Goal: Task Accomplishment & Management: Manage account settings

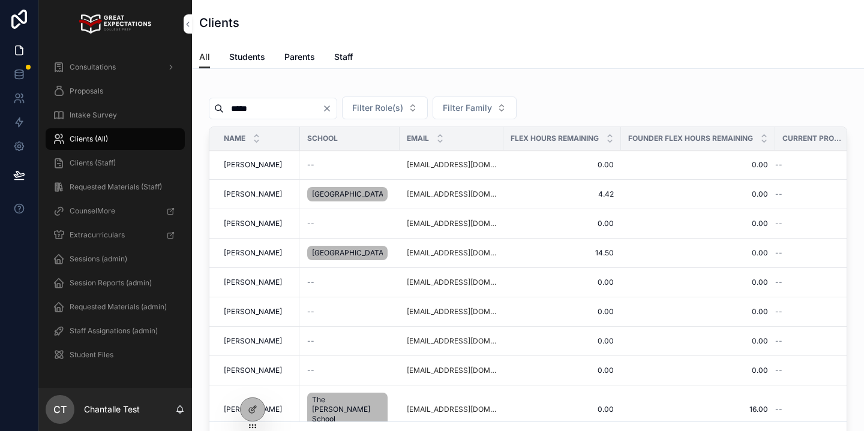
click at [255, 110] on input "*****" at bounding box center [273, 108] width 98 height 17
click at [254, 110] on input "*****" at bounding box center [273, 108] width 98 height 17
type input "*****"
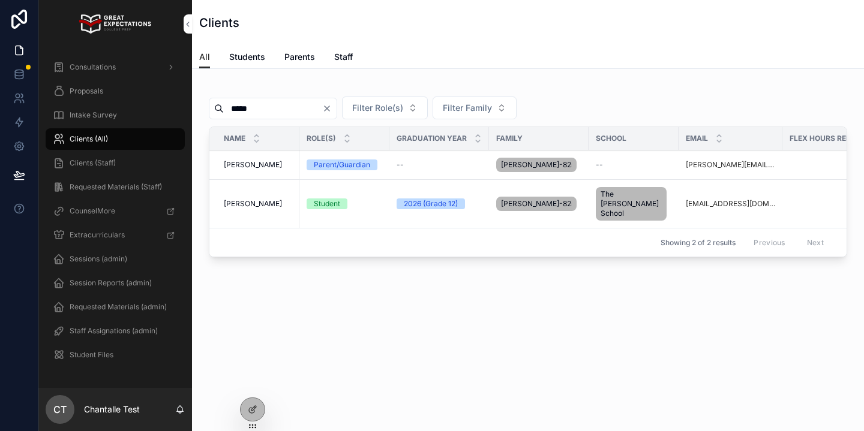
click at [251, 166] on span "[PERSON_NAME]" at bounding box center [253, 165] width 58 height 10
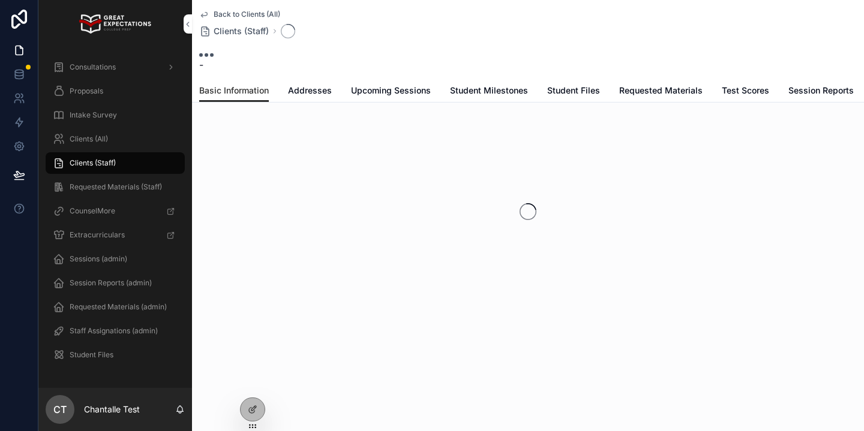
click at [314, 91] on span "Addresses" at bounding box center [310, 91] width 44 height 12
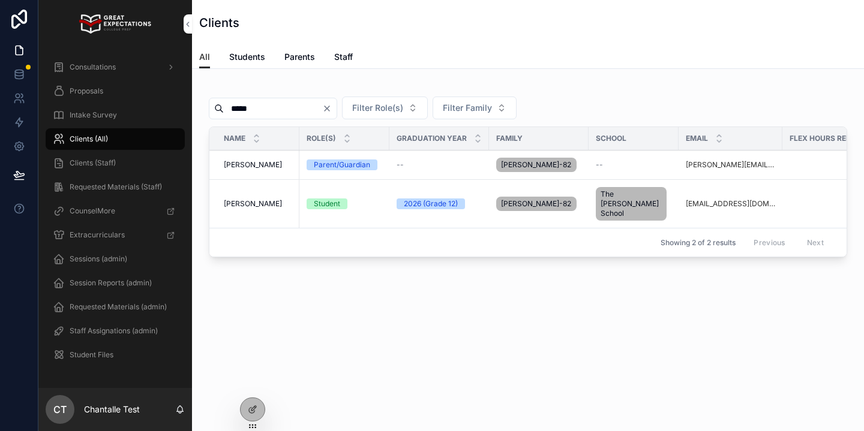
click at [256, 199] on span "[PERSON_NAME]" at bounding box center [253, 204] width 58 height 10
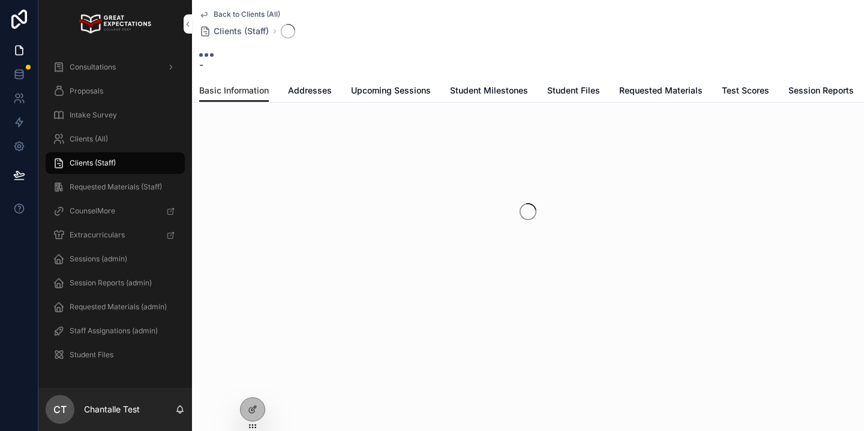
click at [298, 94] on span "Addresses" at bounding box center [310, 91] width 44 height 12
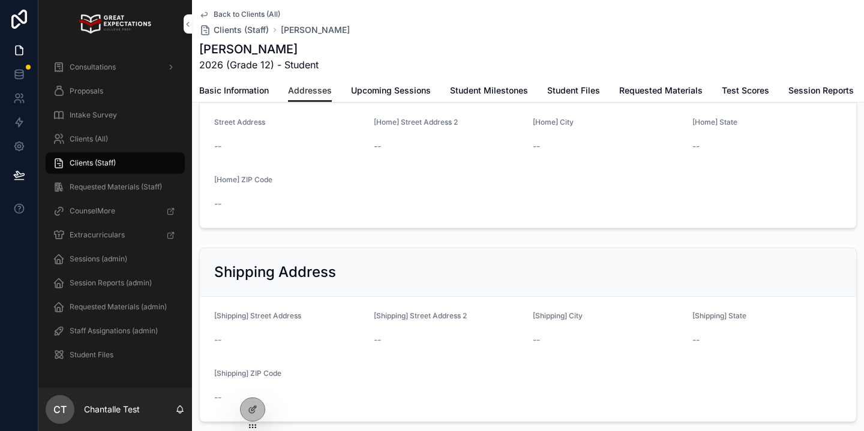
scroll to position [74, 0]
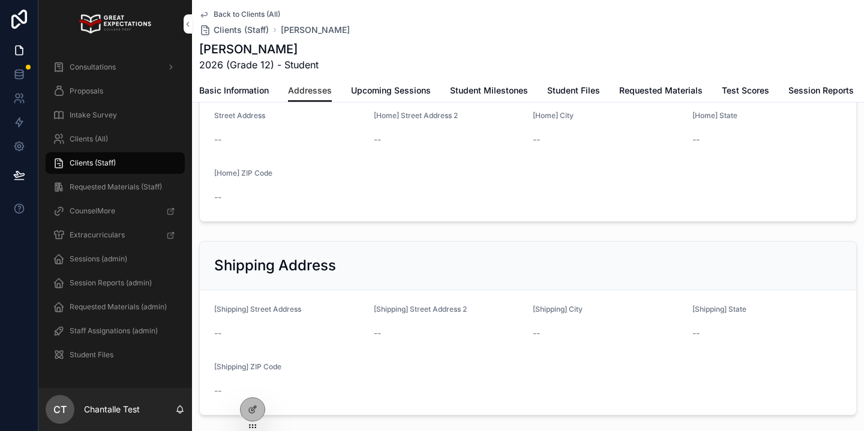
click at [125, 151] on div "Clients (Staff)" at bounding box center [115, 163] width 154 height 24
click at [127, 146] on div "Clients (All)" at bounding box center [115, 139] width 125 height 19
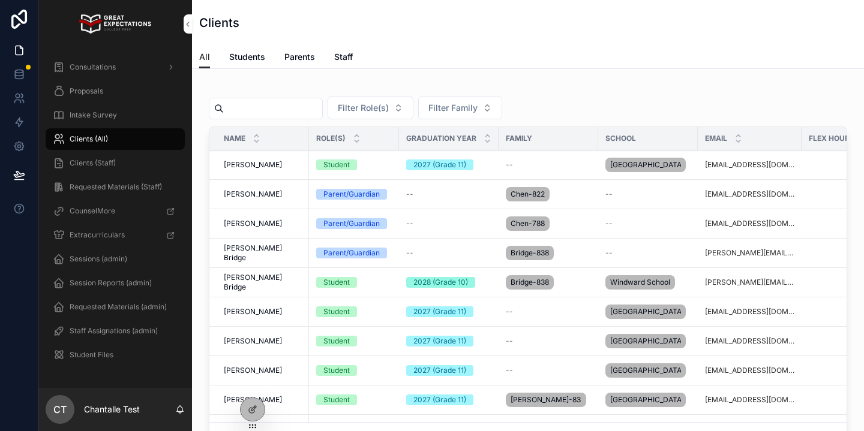
click at [275, 118] on div "scrollable content" at bounding box center [266, 109] width 114 height 22
click at [269, 112] on input "scrollable content" at bounding box center [273, 108] width 98 height 17
type input "*****"
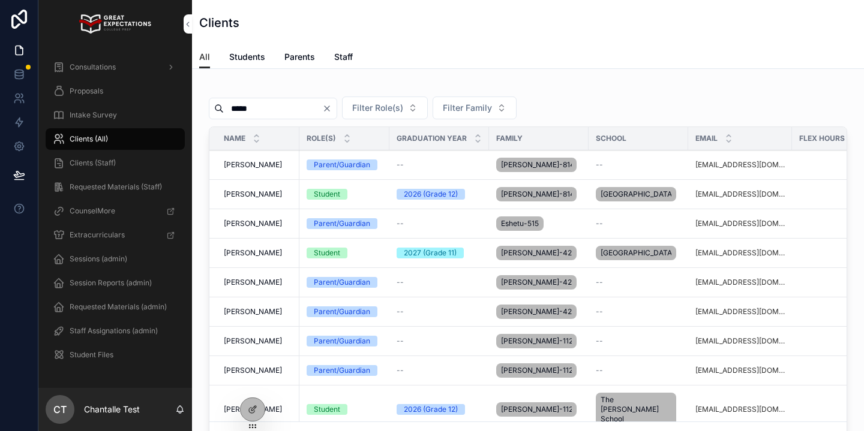
click at [259, 162] on span "[PERSON_NAME]" at bounding box center [253, 165] width 58 height 10
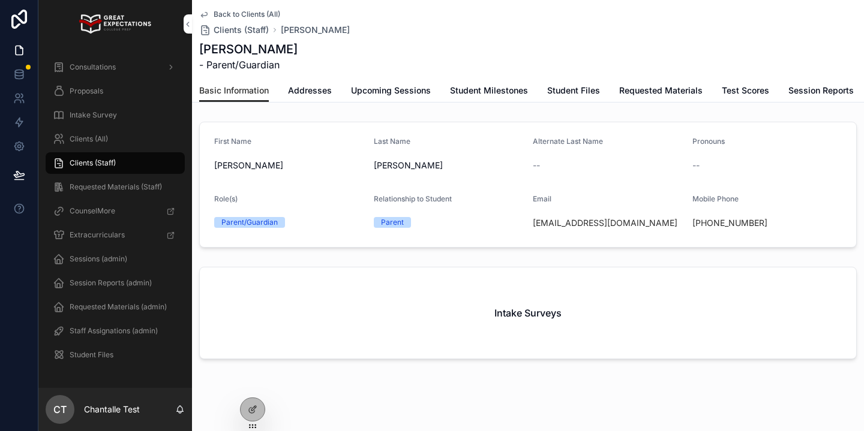
drag, startPoint x: 674, startPoint y: 227, endPoint x: 531, endPoint y: 228, distance: 143.4
click at [531, 228] on form "First Name [PERSON_NAME] Last Name [PERSON_NAME] Alternate Last Name -- Pronoun…" at bounding box center [528, 184] width 656 height 125
copy link "[EMAIL_ADDRESS][DOMAIN_NAME]"
drag, startPoint x: 757, startPoint y: 222, endPoint x: 706, endPoint y: 227, distance: 51.3
click at [706, 227] on div "[PHONE_NUMBER]" at bounding box center [767, 223] width 150 height 12
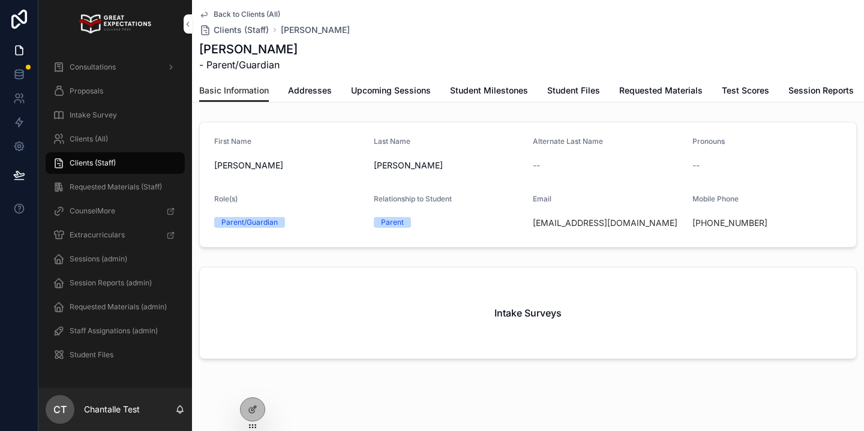
copy link "[PHONE_NUMBER]"
drag, startPoint x: 308, startPoint y: 94, endPoint x: 298, endPoint y: 98, distance: 11.8
click at [308, 94] on span "Addresses" at bounding box center [310, 91] width 44 height 12
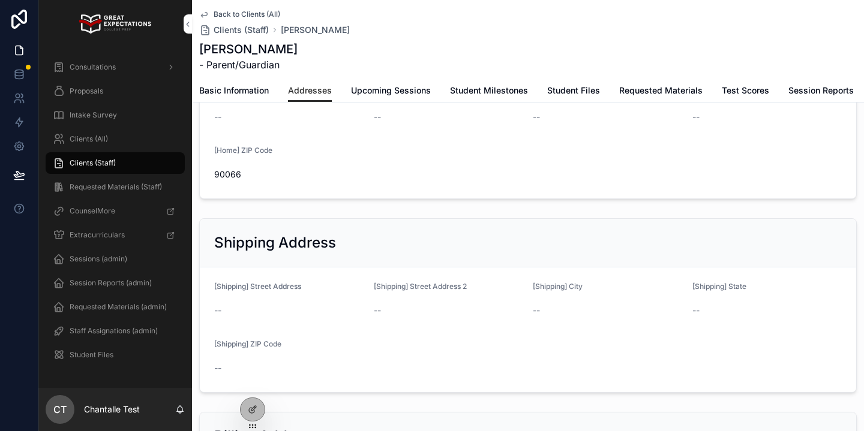
scroll to position [101, 0]
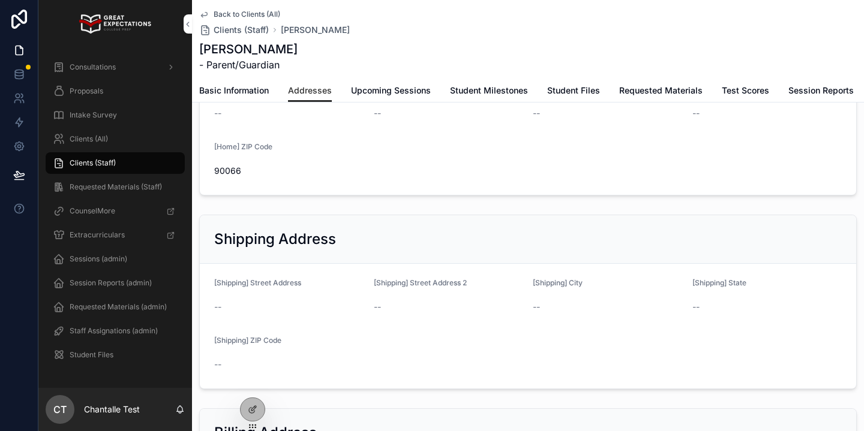
click at [152, 145] on div "Clients (All)" at bounding box center [115, 139] width 125 height 19
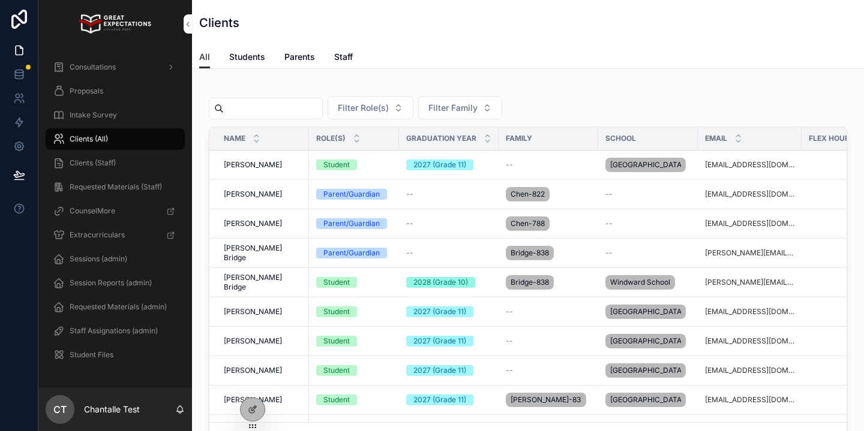
click at [269, 100] on input "scrollable content" at bounding box center [273, 108] width 98 height 17
type input "********"
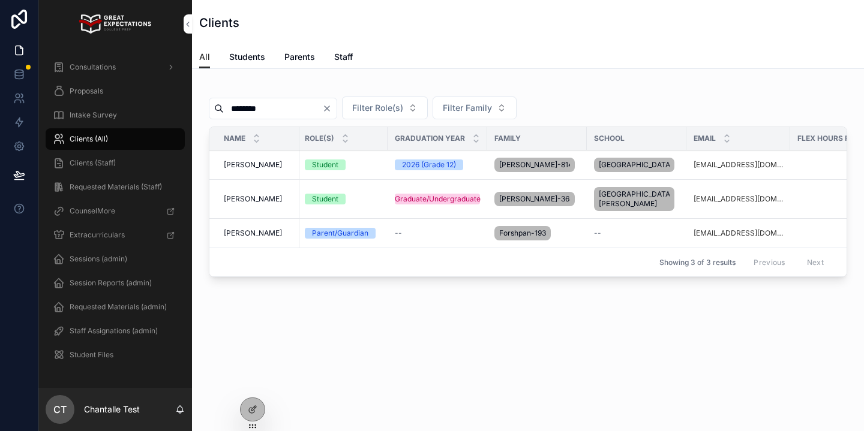
scroll to position [0, 3]
click at [268, 168] on span "[PERSON_NAME]" at bounding box center [253, 165] width 58 height 10
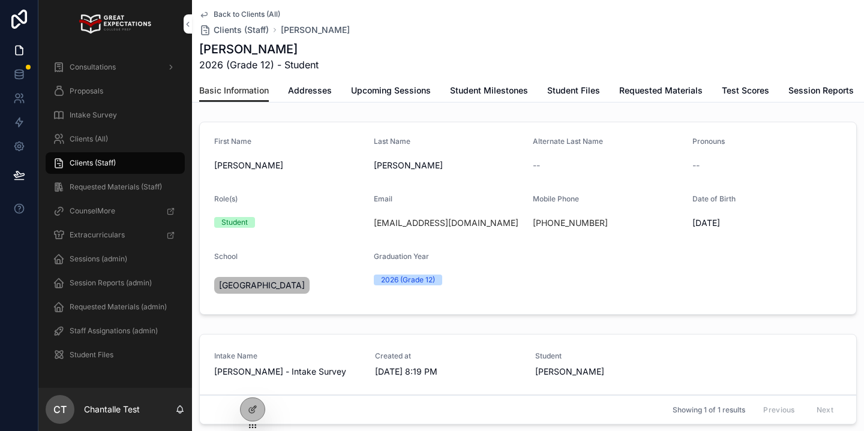
click at [313, 95] on span "Addresses" at bounding box center [310, 91] width 44 height 12
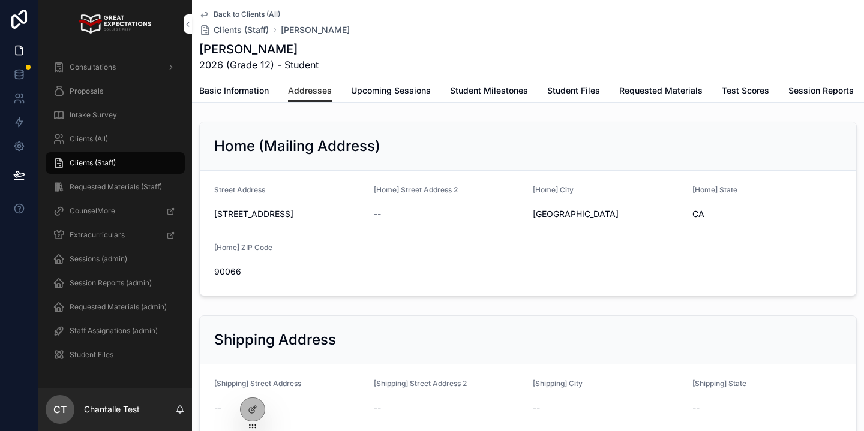
drag, startPoint x: 289, startPoint y: 216, endPoint x: 209, endPoint y: 217, distance: 79.8
click at [209, 217] on form "Street Address [STREET_ADDRESS] [Home] Street Address 2 -- [Home] City [GEOGRAP…" at bounding box center [528, 233] width 656 height 125
copy span "[STREET_ADDRESS]"
click at [245, 86] on span "Basic Information" at bounding box center [234, 91] width 70 height 12
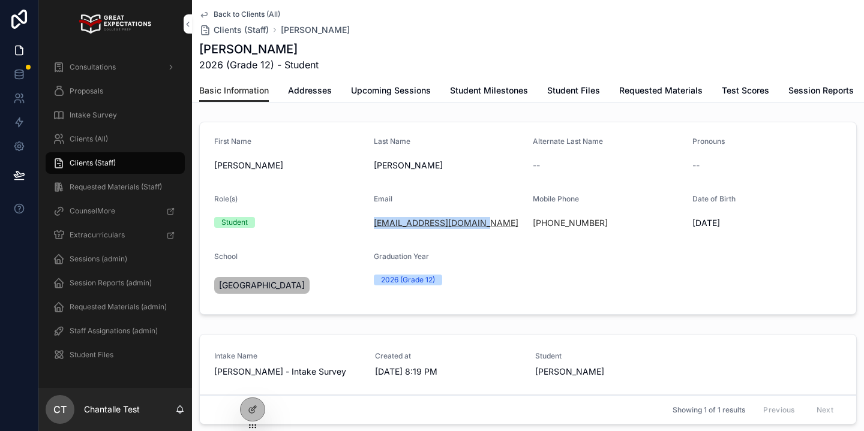
drag, startPoint x: 491, startPoint y: 224, endPoint x: 374, endPoint y: 221, distance: 117.1
click at [374, 221] on div "[EMAIL_ADDRESS][DOMAIN_NAME]" at bounding box center [449, 223] width 150 height 12
copy link "[EMAIL_ADDRESS][DOMAIN_NAME]"
drag, startPoint x: 623, startPoint y: 224, endPoint x: 545, endPoint y: 227, distance: 77.4
click at [545, 227] on div "[PHONE_NUMBER]" at bounding box center [608, 223] width 150 height 12
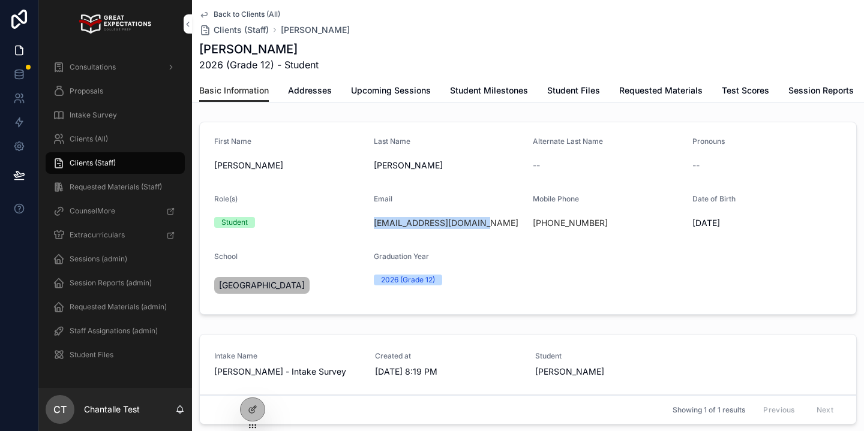
copy link "[PHONE_NUMBER]"
click at [83, 143] on span "Clients (All)" at bounding box center [89, 139] width 38 height 10
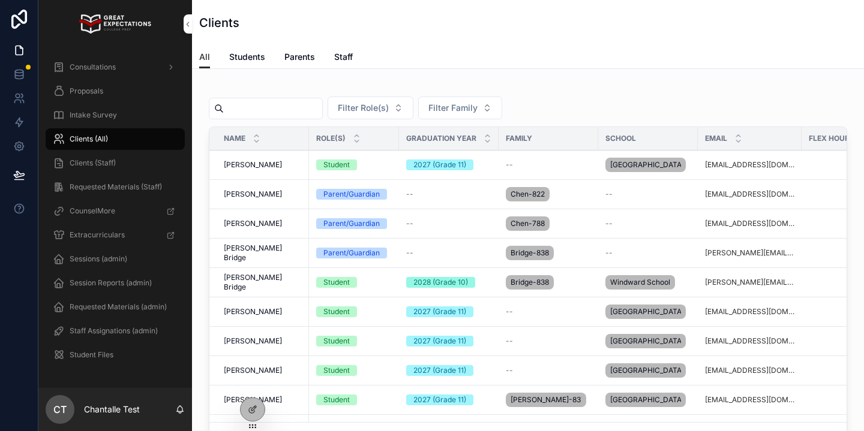
click at [277, 113] on input "scrollable content" at bounding box center [273, 108] width 98 height 17
type input "****"
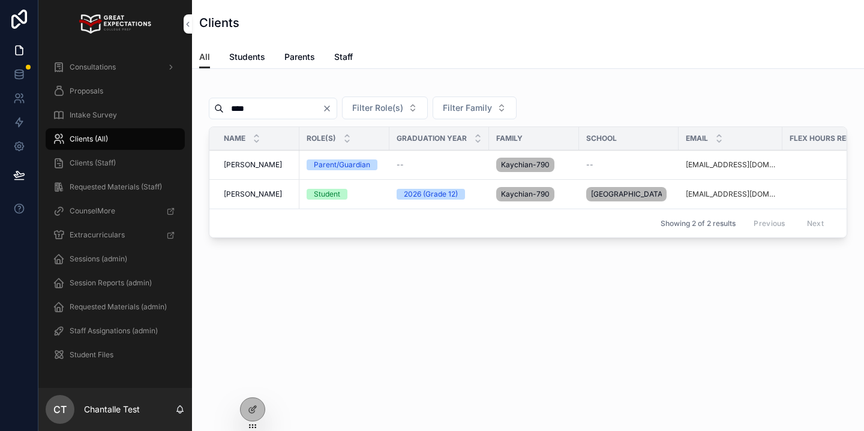
click at [268, 168] on span "[PERSON_NAME]" at bounding box center [253, 165] width 58 height 10
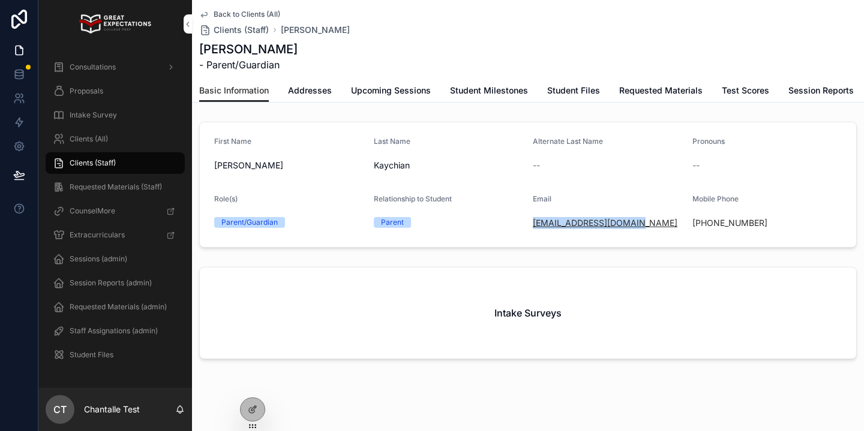
drag, startPoint x: 637, startPoint y: 222, endPoint x: 533, endPoint y: 226, distance: 103.9
click at [533, 226] on div "[EMAIL_ADDRESS][DOMAIN_NAME]" at bounding box center [608, 223] width 150 height 12
copy link "[EMAIL_ADDRESS][DOMAIN_NAME]"
drag, startPoint x: 740, startPoint y: 230, endPoint x: 703, endPoint y: 226, distance: 36.8
click at [703, 226] on div "[PHONE_NUMBER]" at bounding box center [767, 223] width 150 height 12
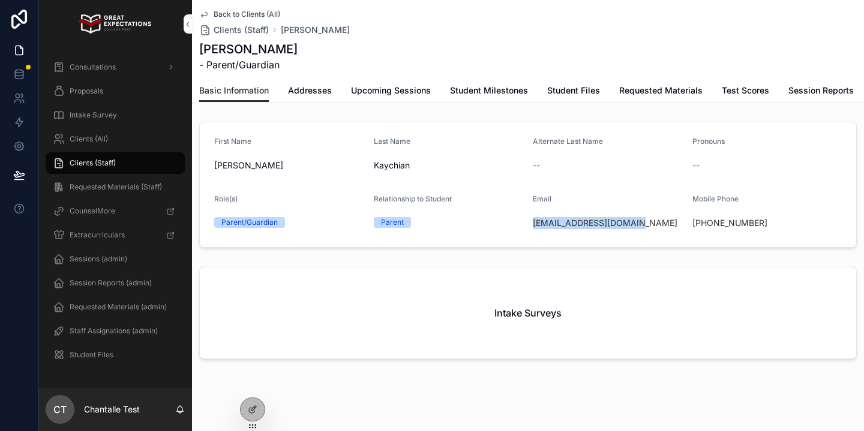
copy link "[PHONE_NUMBER]"
drag, startPoint x: 312, startPoint y: 92, endPoint x: 295, endPoint y: 94, distance: 17.0
click at [312, 92] on span "Addresses" at bounding box center [310, 91] width 44 height 12
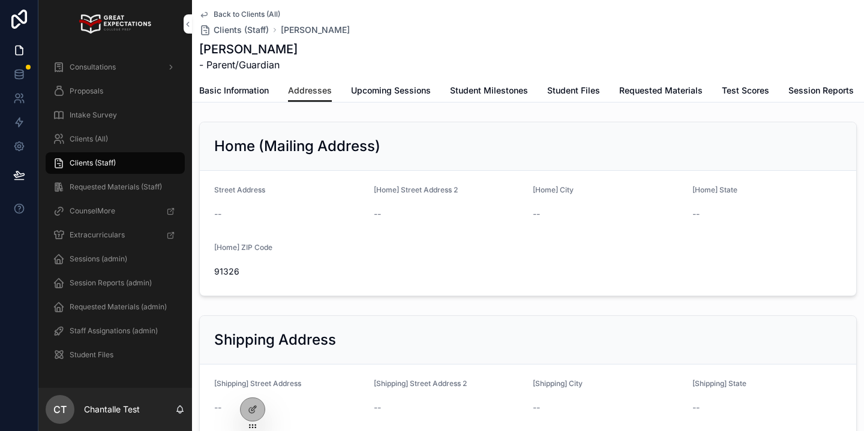
click at [133, 133] on div "Clients (All)" at bounding box center [115, 139] width 125 height 19
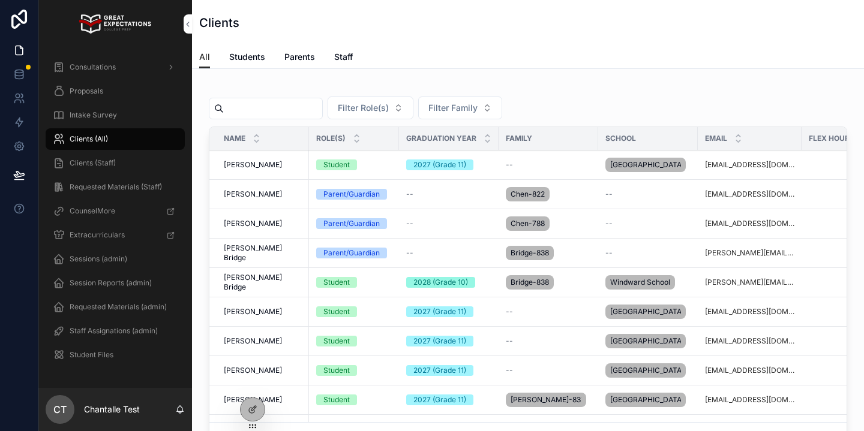
click at [299, 108] on input "scrollable content" at bounding box center [273, 108] width 98 height 17
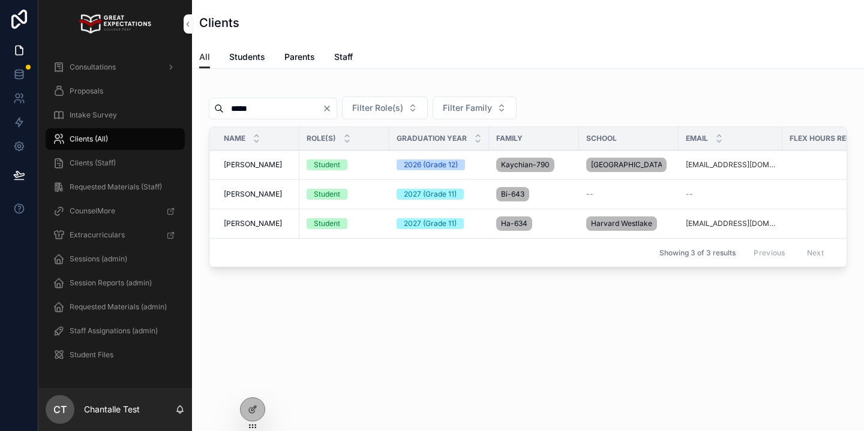
scroll to position [0, 1]
type input "*****"
click at [268, 163] on td "[PERSON_NAME] [PERSON_NAME]" at bounding box center [254, 165] width 90 height 29
click at [260, 170] on span "[PERSON_NAME]" at bounding box center [253, 165] width 58 height 10
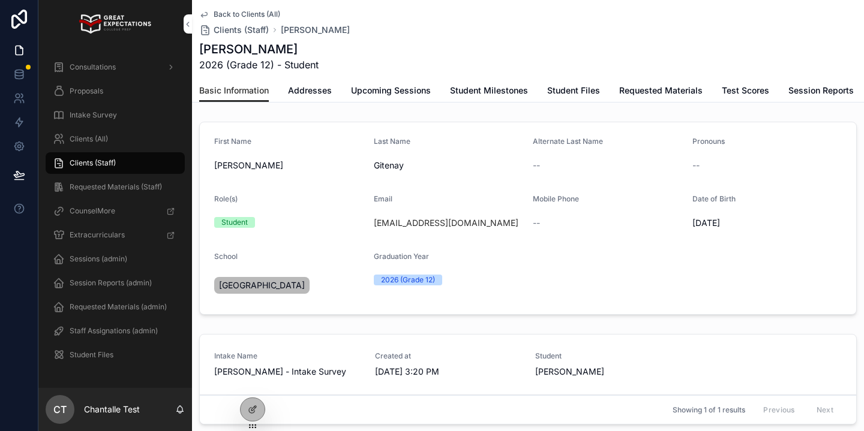
click at [307, 85] on span "Addresses" at bounding box center [310, 91] width 44 height 12
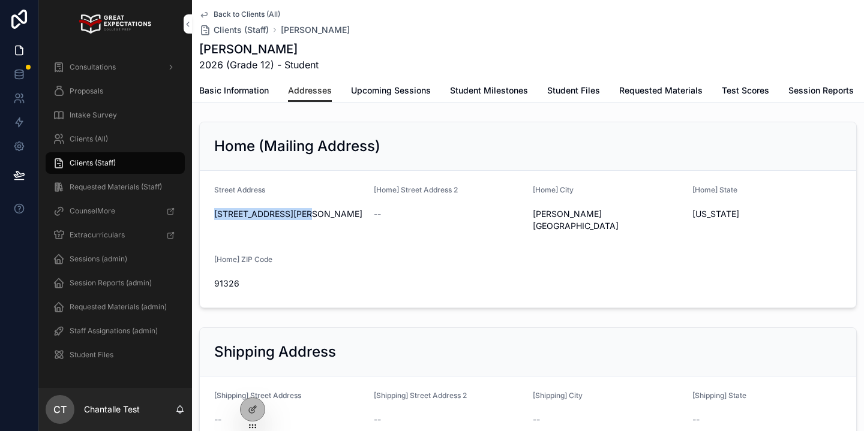
drag, startPoint x: 302, startPoint y: 215, endPoint x: 212, endPoint y: 214, distance: 90.0
click at [212, 214] on form "Street Address [STREET_ADDRESS][PERSON_NAME] [Home] Street Address 2 -- [Home] …" at bounding box center [528, 239] width 656 height 137
click at [242, 89] on span "Basic Information" at bounding box center [234, 91] width 70 height 12
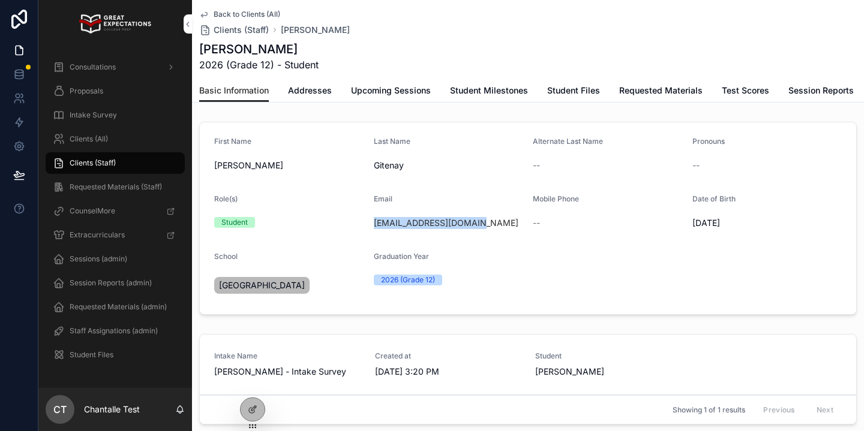
drag, startPoint x: 484, startPoint y: 226, endPoint x: 371, endPoint y: 225, distance: 112.2
click at [371, 225] on form "First Name [PERSON_NAME] Last Name [PERSON_NAME] Alternate Last Name -- Pronoun…" at bounding box center [528, 218] width 656 height 192
copy link "[EMAIL_ADDRESS][DOMAIN_NAME]"
click at [158, 140] on div "Clients (All)" at bounding box center [115, 139] width 125 height 19
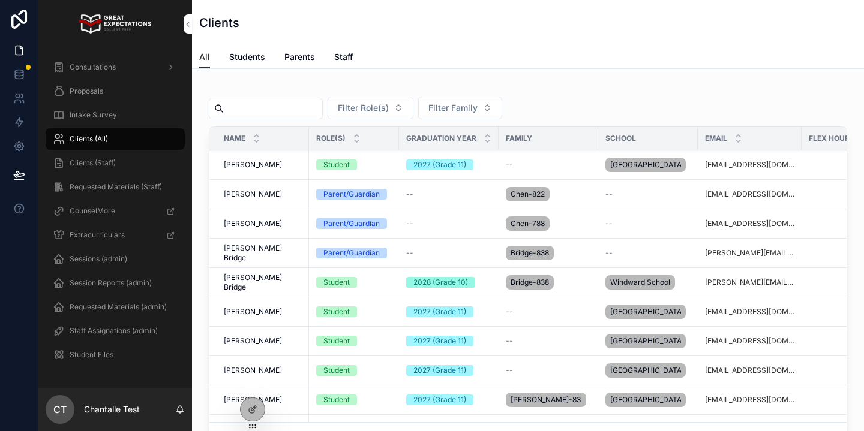
click at [267, 100] on input "scrollable content" at bounding box center [273, 108] width 98 height 17
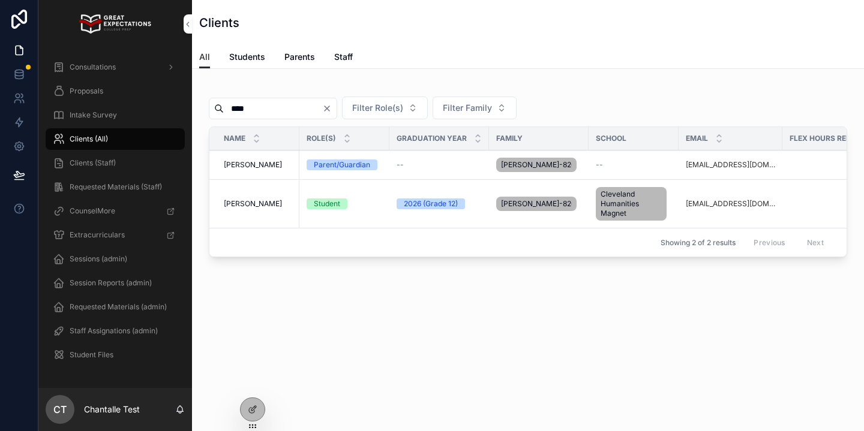
type input "****"
click at [257, 169] on span "[PERSON_NAME]" at bounding box center [253, 165] width 58 height 10
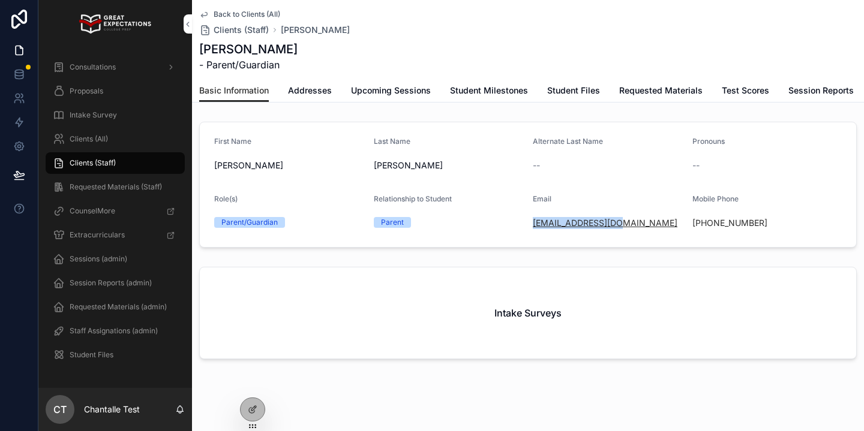
drag, startPoint x: 608, startPoint y: 221, endPoint x: 533, endPoint y: 219, distance: 75.0
click at [533, 219] on div "[EMAIL_ADDRESS][DOMAIN_NAME]" at bounding box center [608, 223] width 150 height 12
copy link "[EMAIL_ADDRESS][DOMAIN_NAME]"
drag, startPoint x: 740, startPoint y: 223, endPoint x: 705, endPoint y: 224, distance: 35.4
click at [705, 224] on div "[PHONE_NUMBER]" at bounding box center [767, 223] width 150 height 12
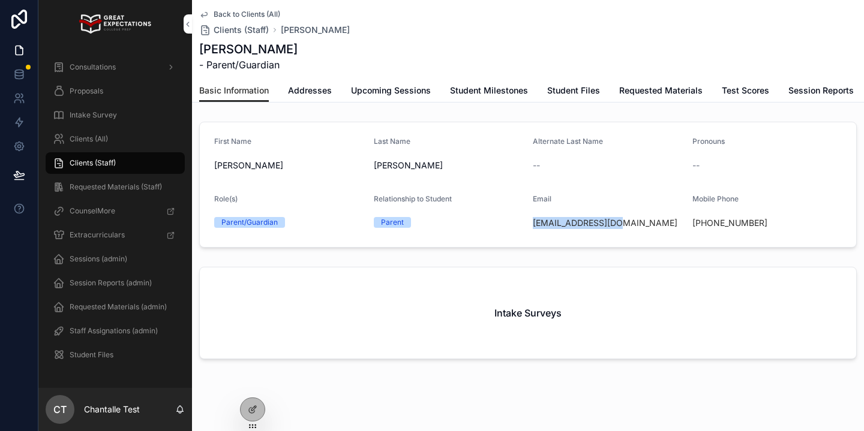
copy link "[PHONE_NUMBER]"
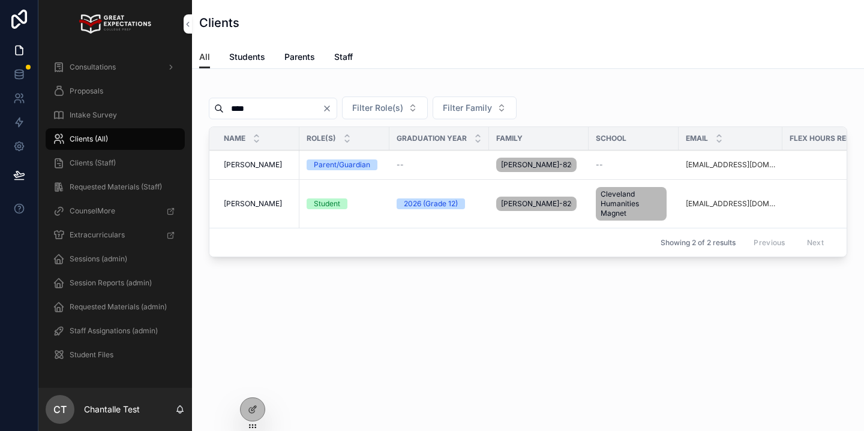
click at [254, 208] on span "[PERSON_NAME]" at bounding box center [253, 204] width 58 height 10
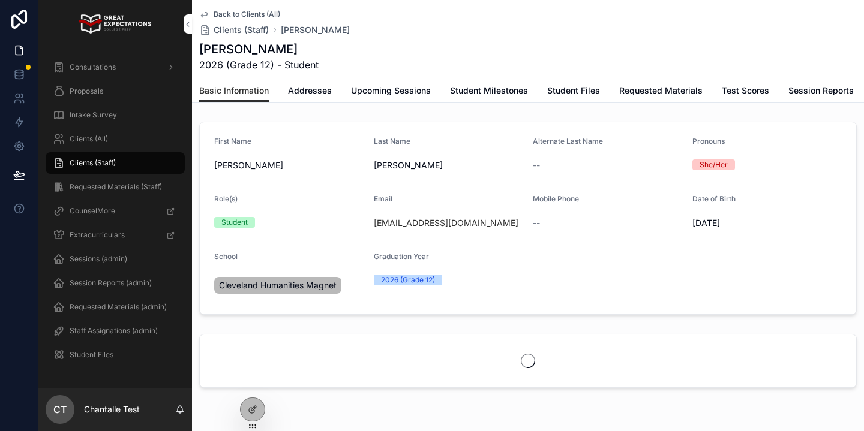
click at [303, 93] on span "Addresses" at bounding box center [310, 91] width 44 height 12
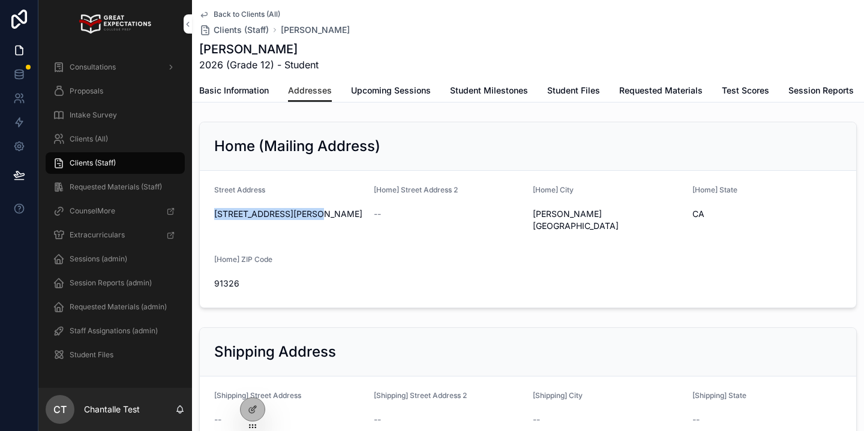
drag, startPoint x: 289, startPoint y: 212, endPoint x: 211, endPoint y: 212, distance: 77.4
click at [211, 212] on form "Street Address [STREET_ADDRESS][PERSON_NAME] [Home] Street Address 2 -- [Home] …" at bounding box center [528, 239] width 656 height 137
click at [89, 146] on div "Clients (All)" at bounding box center [115, 139] width 125 height 19
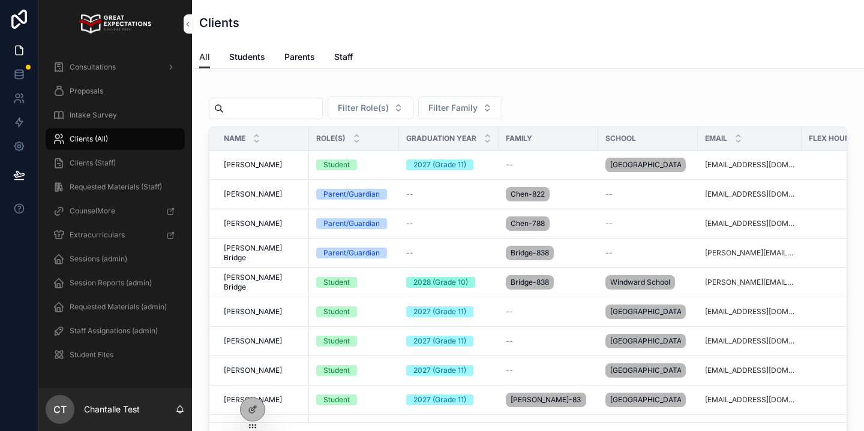
click at [262, 113] on input "scrollable content" at bounding box center [273, 108] width 98 height 17
type input "****"
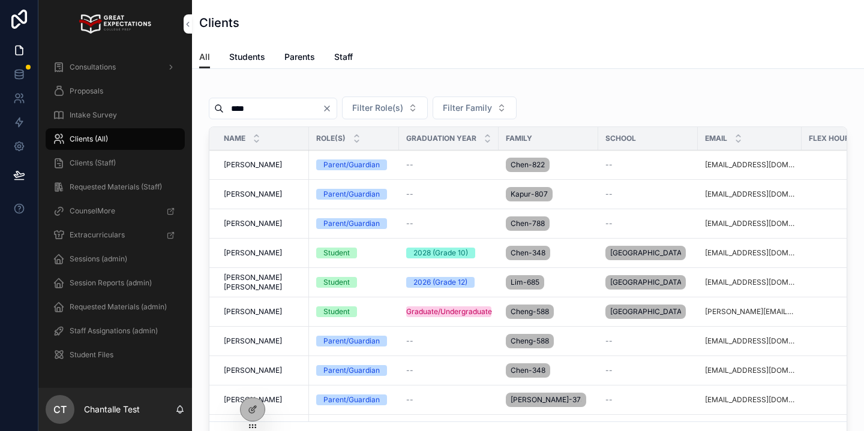
click at [260, 163] on span "[PERSON_NAME]" at bounding box center [253, 165] width 58 height 10
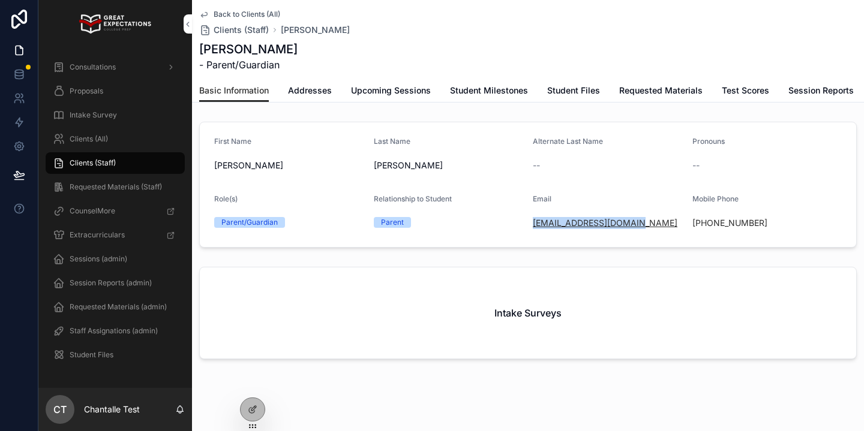
drag, startPoint x: 647, startPoint y: 224, endPoint x: 533, endPoint y: 229, distance: 114.1
click at [533, 229] on div "[EMAIL_ADDRESS][DOMAIN_NAME]" at bounding box center [608, 223] width 150 height 12
drag, startPoint x: 756, startPoint y: 226, endPoint x: 706, endPoint y: 225, distance: 50.4
click at [706, 225] on div "[PHONE_NUMBER]" at bounding box center [767, 223] width 150 height 12
click at [113, 136] on div "Clients (All)" at bounding box center [115, 139] width 125 height 19
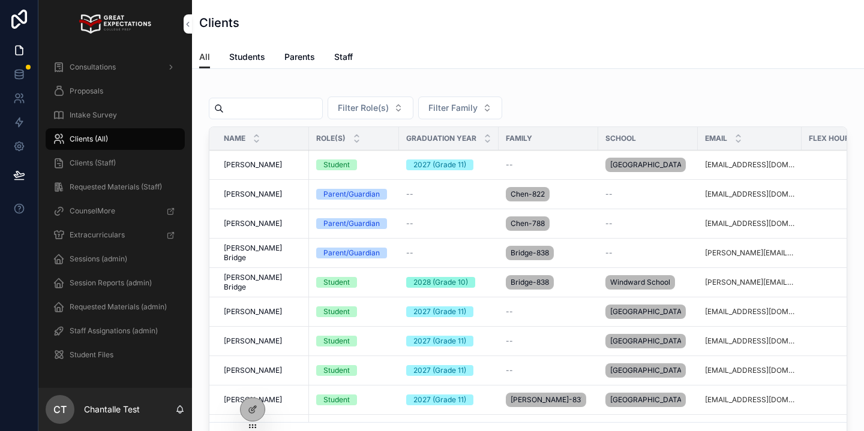
click at [254, 112] on input "scrollable content" at bounding box center [273, 108] width 98 height 17
type input "****"
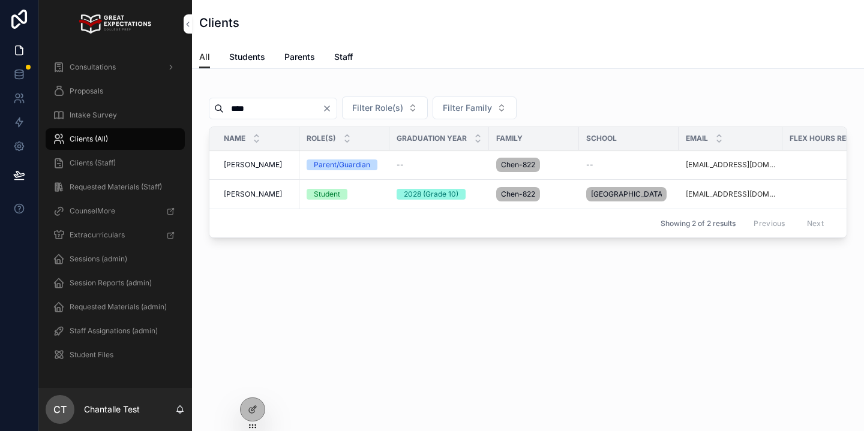
click at [254, 190] on span "[PERSON_NAME]" at bounding box center [253, 195] width 58 height 10
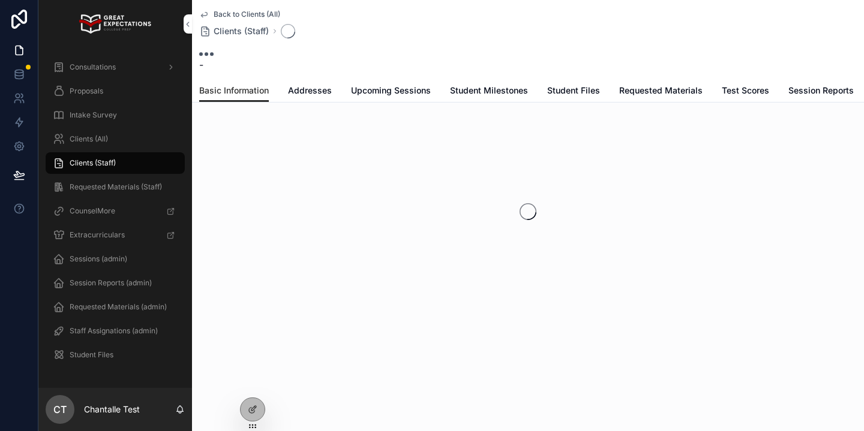
click at [321, 100] on link "Addresses" at bounding box center [310, 92] width 44 height 24
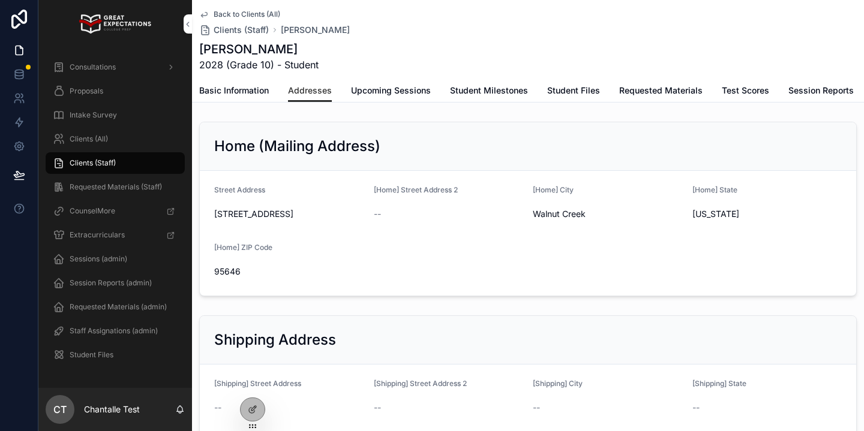
drag, startPoint x: 306, startPoint y: 220, endPoint x: 214, endPoint y: 225, distance: 92.0
click at [213, 220] on form "Street Address [STREET_ADDRESS] [Home] Street Address 2 -- [Home] [GEOGRAPHIC_D…" at bounding box center [528, 233] width 656 height 125
click at [245, 96] on span "Basic Information" at bounding box center [234, 91] width 70 height 12
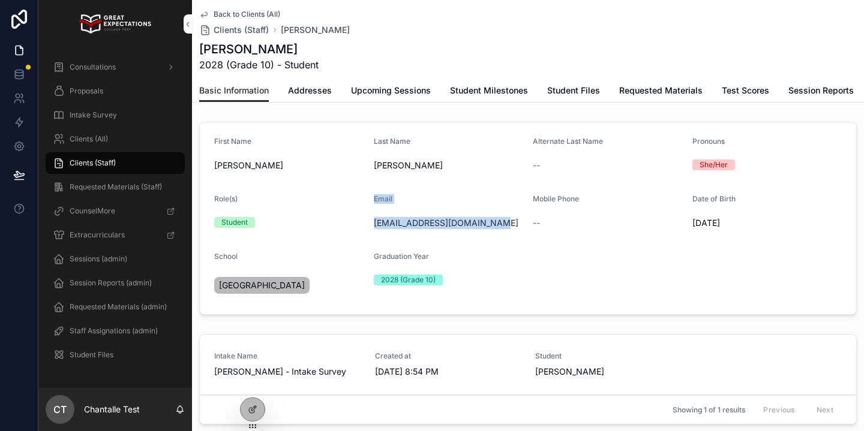
drag, startPoint x: 496, startPoint y: 226, endPoint x: 367, endPoint y: 227, distance: 129.0
click at [367, 227] on form "First Name [PERSON_NAME] Last Name [PERSON_NAME] Alternate Last Name -- Pronoun…" at bounding box center [528, 218] width 656 height 192
drag, startPoint x: 401, startPoint y: 244, endPoint x: 482, endPoint y: 247, distance: 81.1
click at [401, 244] on form "First Name [PERSON_NAME] Last Name [PERSON_NAME] Alternate Last Name -- Pronoun…" at bounding box center [528, 218] width 656 height 192
drag, startPoint x: 438, startPoint y: 226, endPoint x: 374, endPoint y: 224, distance: 64.2
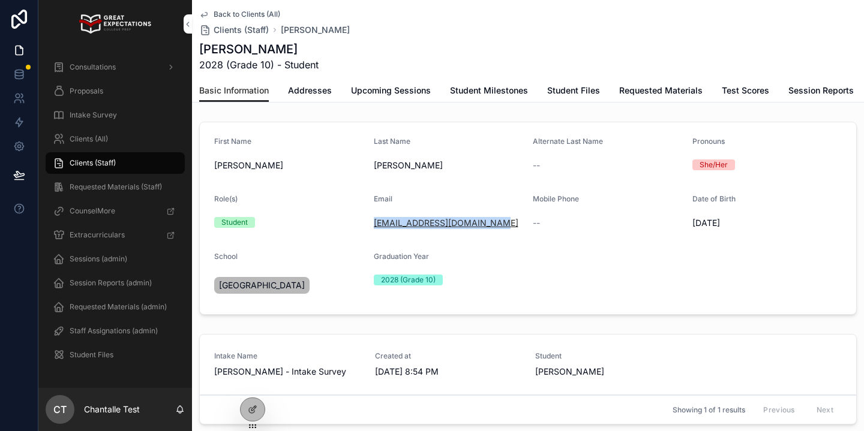
click at [374, 224] on div "[EMAIL_ADDRESS][DOMAIN_NAME]" at bounding box center [449, 223] width 150 height 12
click at [107, 140] on span "Clients (All)" at bounding box center [89, 139] width 38 height 10
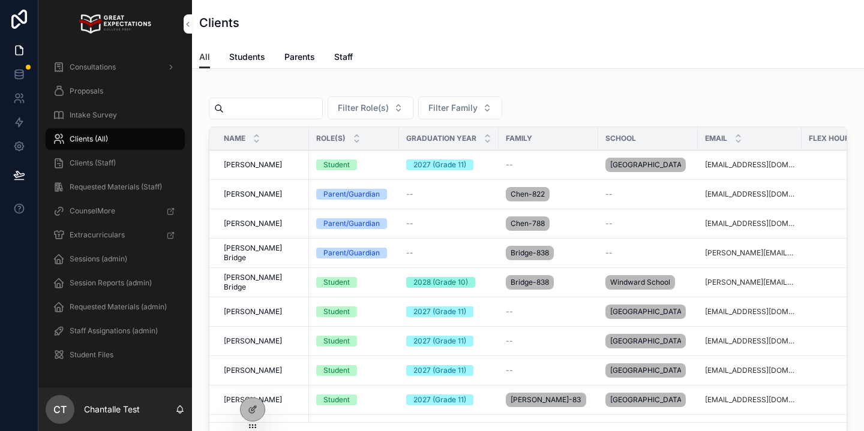
click at [277, 113] on input "scrollable content" at bounding box center [273, 108] width 98 height 17
type input "****"
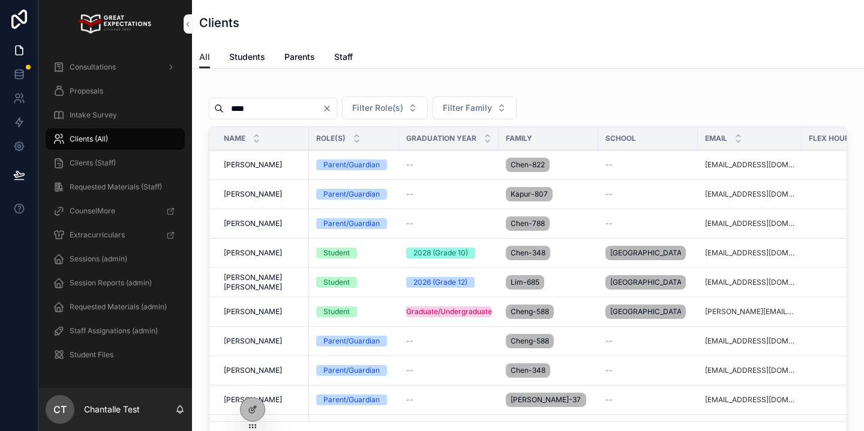
click at [252, 226] on span "[PERSON_NAME]" at bounding box center [253, 224] width 58 height 10
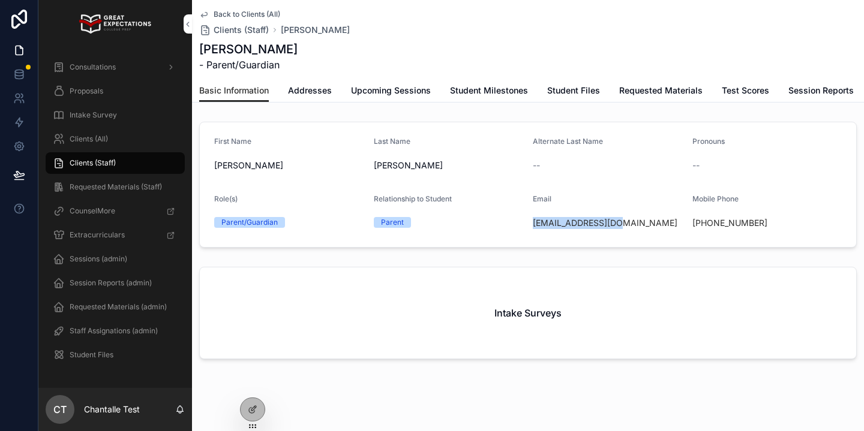
drag, startPoint x: 631, startPoint y: 225, endPoint x: 517, endPoint y: 203, distance: 116.7
click at [533, 226] on div "[EMAIL_ADDRESS][DOMAIN_NAME]" at bounding box center [608, 223] width 150 height 12
drag, startPoint x: 754, startPoint y: 225, endPoint x: 705, endPoint y: 230, distance: 48.8
click at [705, 226] on div "[PHONE_NUMBER]" at bounding box center [767, 223] width 150 height 12
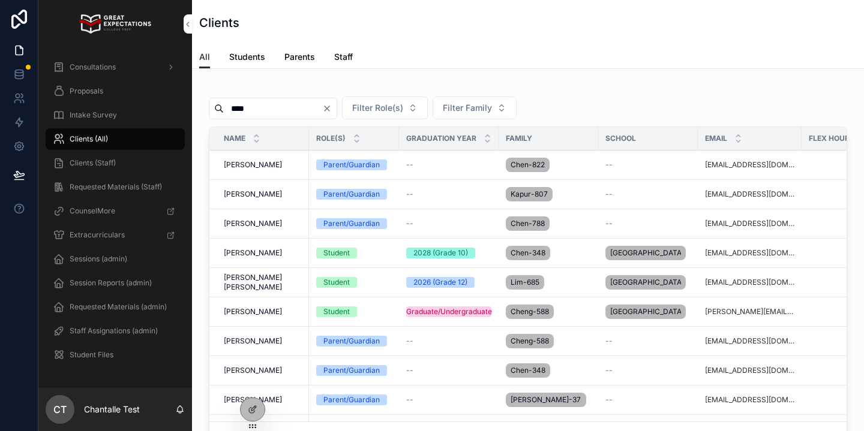
click at [273, 112] on input "****" at bounding box center [273, 108] width 98 height 17
type input "*****"
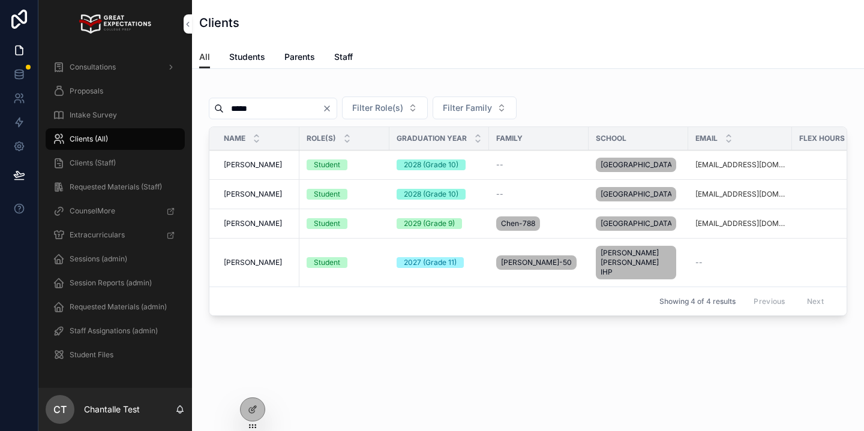
click at [251, 229] on span "[PERSON_NAME]" at bounding box center [253, 224] width 58 height 10
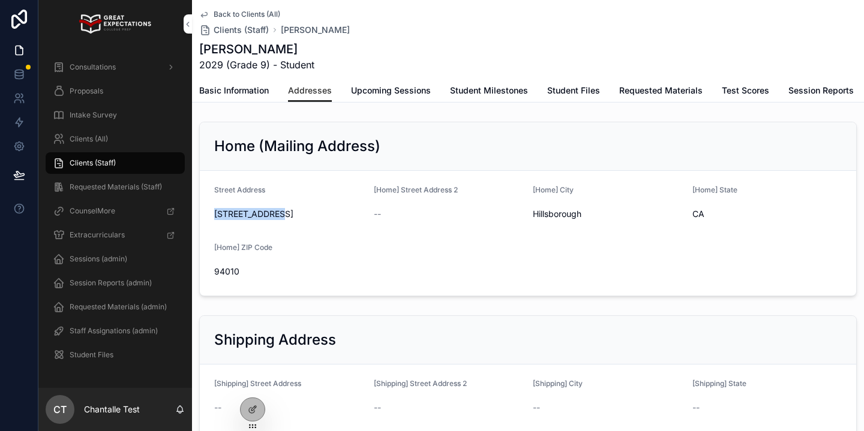
drag, startPoint x: 295, startPoint y: 219, endPoint x: 221, endPoint y: 230, distance: 74.6
click at [214, 219] on div "[STREET_ADDRESS]" at bounding box center [289, 214] width 150 height 19
click at [245, 98] on link "Basic Information" at bounding box center [234, 92] width 70 height 24
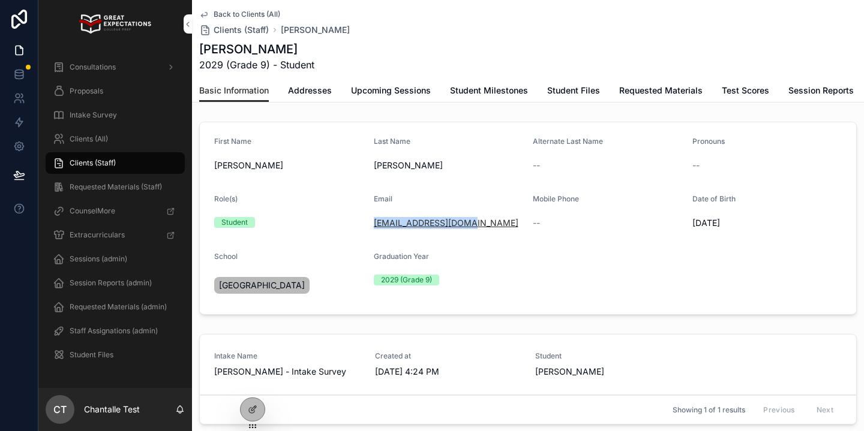
drag, startPoint x: 437, startPoint y: 226, endPoint x: 373, endPoint y: 224, distance: 63.6
click at [374, 224] on div "[EMAIL_ADDRESS][DOMAIN_NAME]" at bounding box center [449, 223] width 150 height 12
click at [0, 0] on icon at bounding box center [0, 0] width 0 height 0
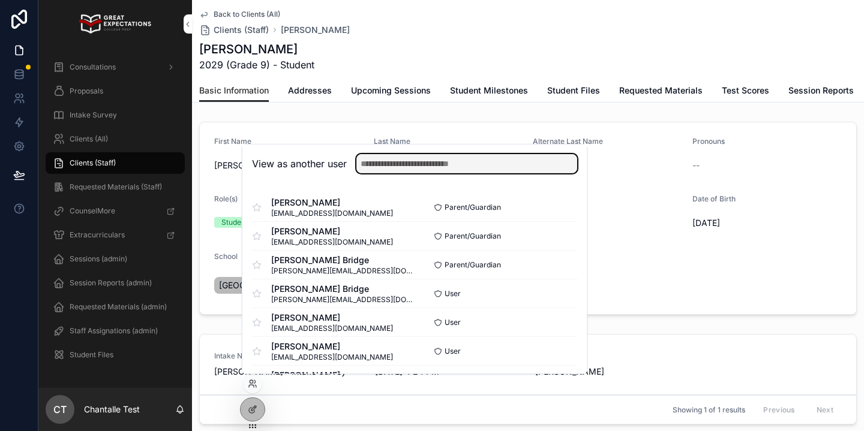
click at [379, 170] on input "text" at bounding box center [466, 163] width 221 height 19
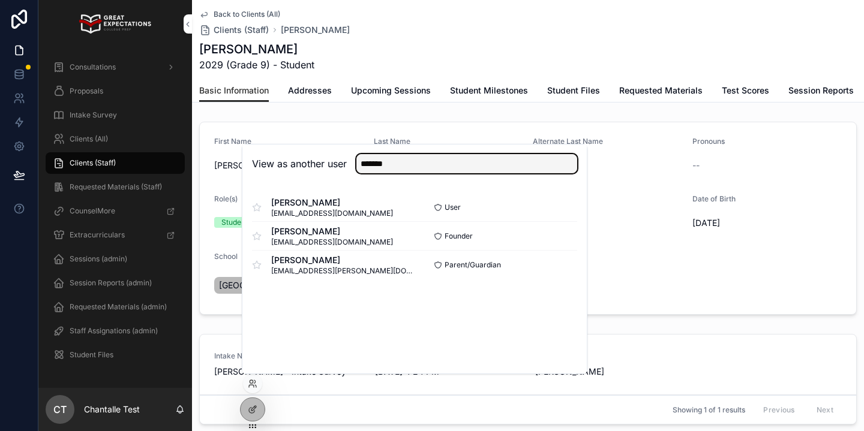
type input "*******"
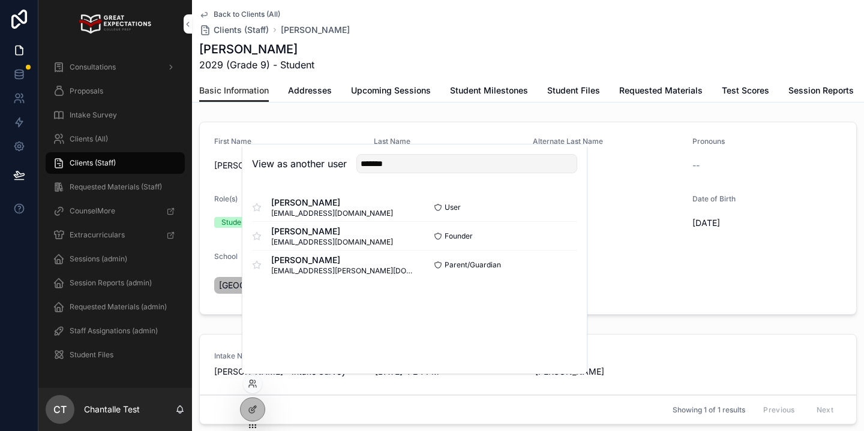
click at [0, 0] on button "Select" at bounding box center [0, 0] width 0 height 0
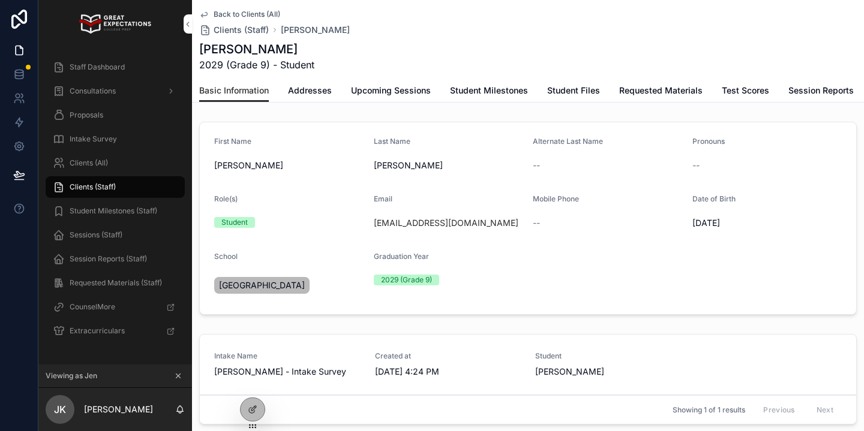
click at [110, 233] on span "Sessions (Staff)" at bounding box center [96, 235] width 53 height 10
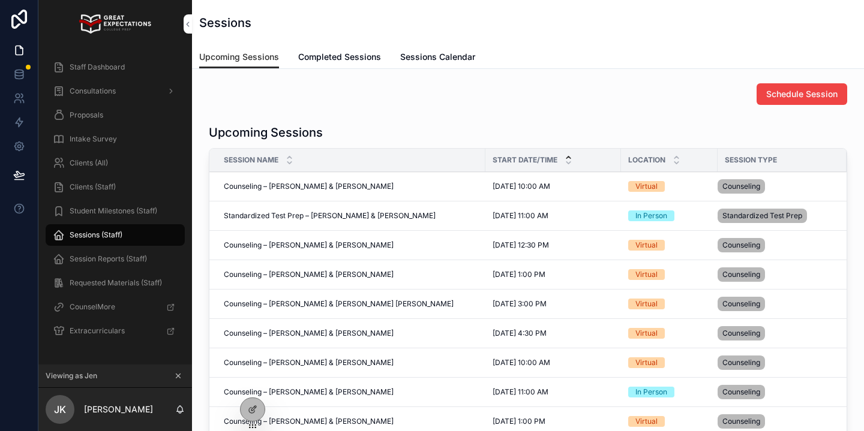
click at [326, 59] on span "Completed Sessions" at bounding box center [339, 57] width 83 height 12
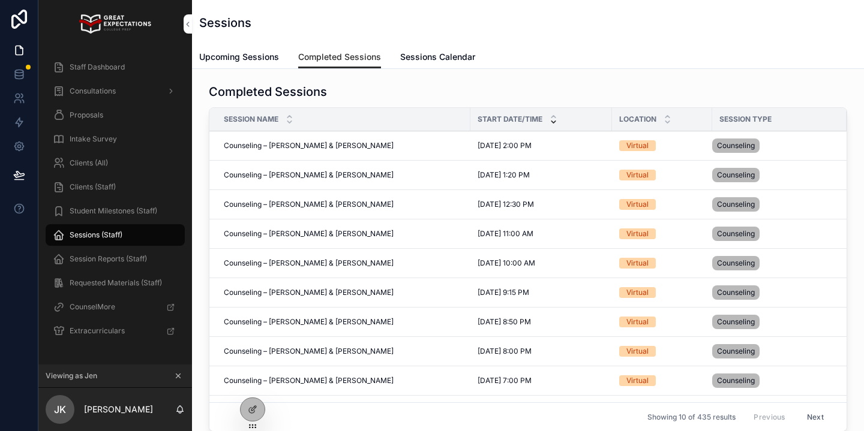
click at [253, 61] on span "Upcoming Sessions" at bounding box center [239, 57] width 80 height 12
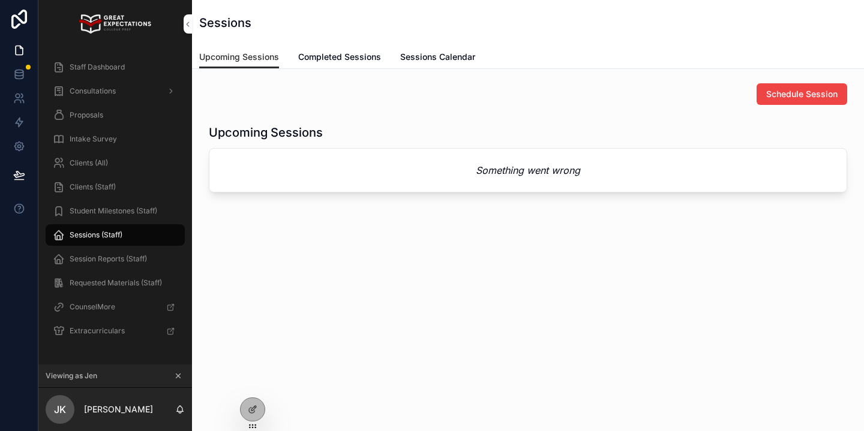
click at [179, 374] on icon "scrollable content" at bounding box center [178, 376] width 4 height 4
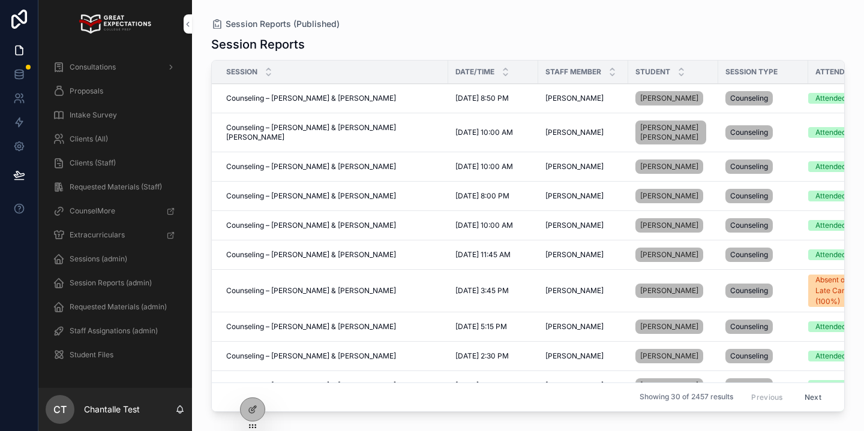
click at [115, 136] on div "Clients (All)" at bounding box center [115, 139] width 125 height 19
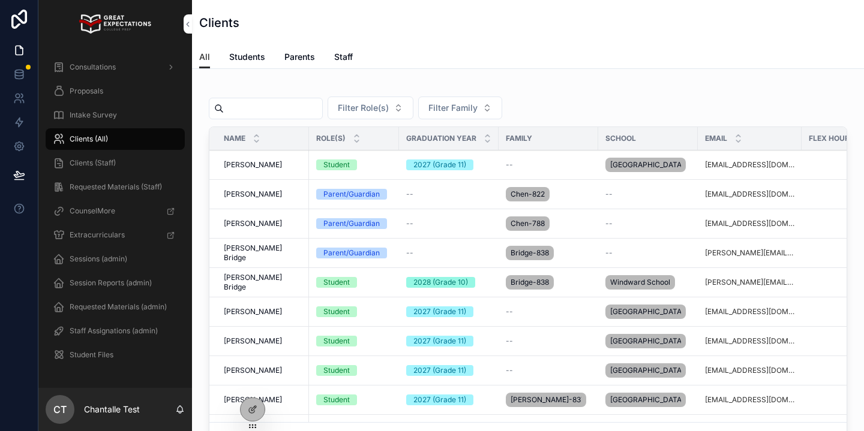
click at [301, 99] on div "scrollable content" at bounding box center [266, 109] width 114 height 22
click at [300, 102] on input "scrollable content" at bounding box center [273, 108] width 98 height 17
click at [335, 85] on div "scrollable content" at bounding box center [528, 86] width 638 height 6
click at [281, 109] on input "scrollable content" at bounding box center [273, 108] width 98 height 17
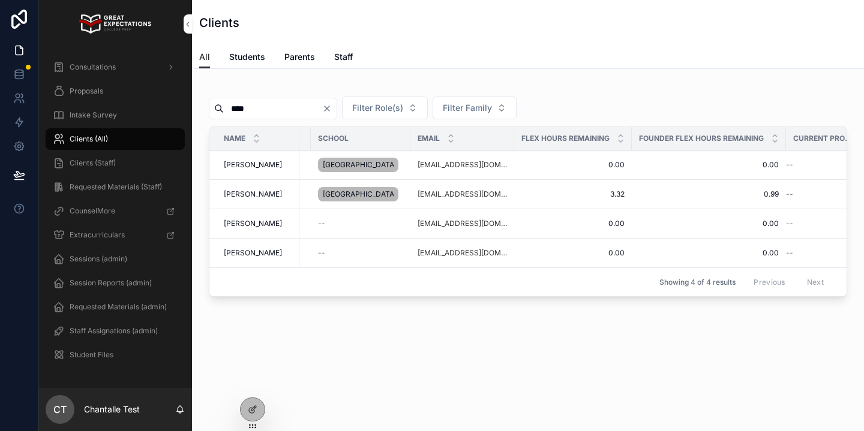
scroll to position [0, 289]
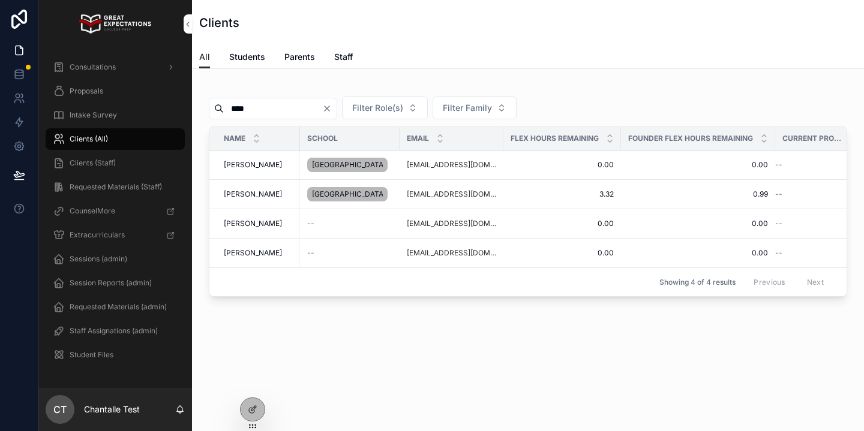
type input "****"
click at [272, 199] on span "Sloane Weinstein" at bounding box center [253, 195] width 58 height 10
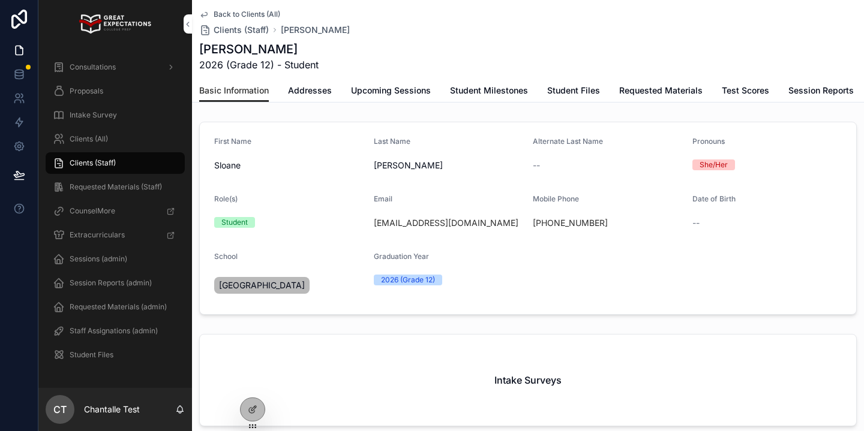
click at [816, 91] on span "Session Reports" at bounding box center [820, 91] width 65 height 12
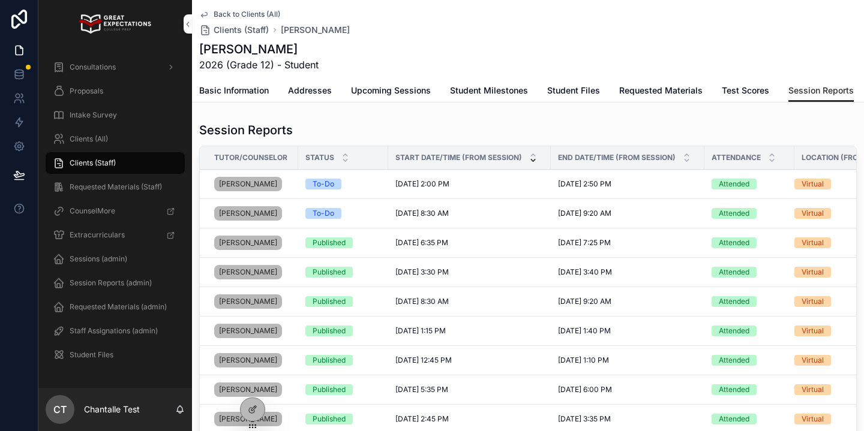
scroll to position [5, 0]
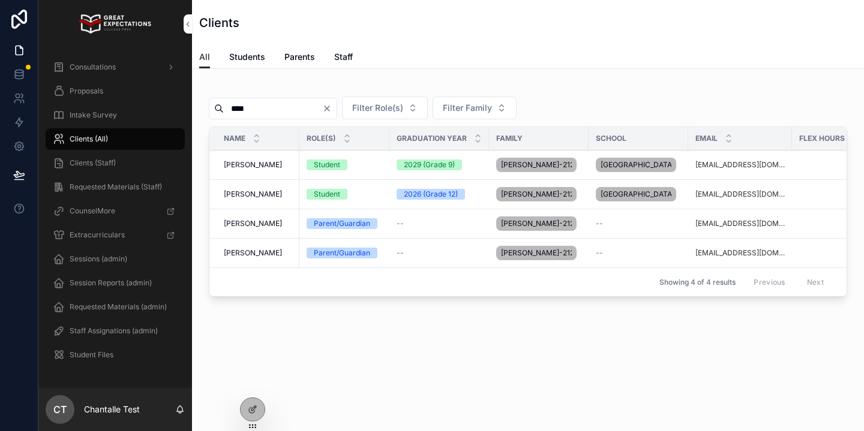
scroll to position [0, 289]
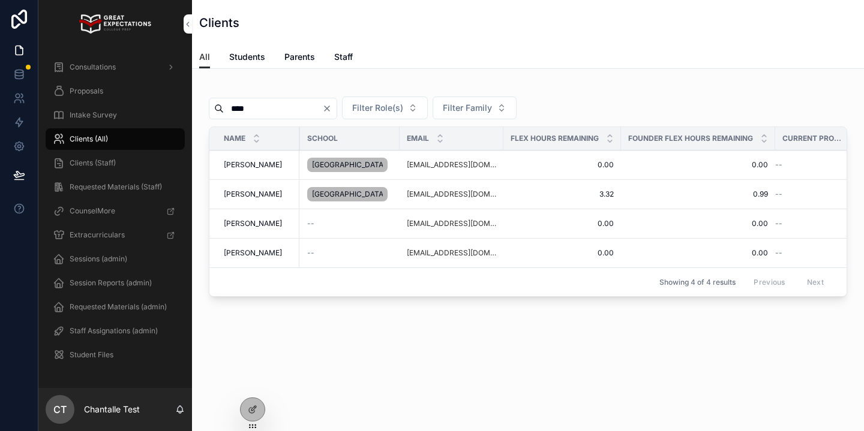
click at [122, 330] on span "Staff Assignations (admin)" at bounding box center [114, 331] width 88 height 10
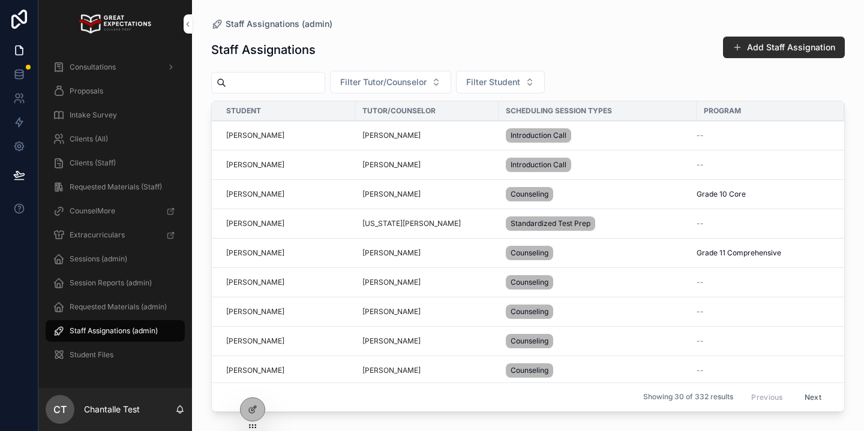
click at [733, 47] on button "Add Staff Assignation" at bounding box center [784, 48] width 122 height 22
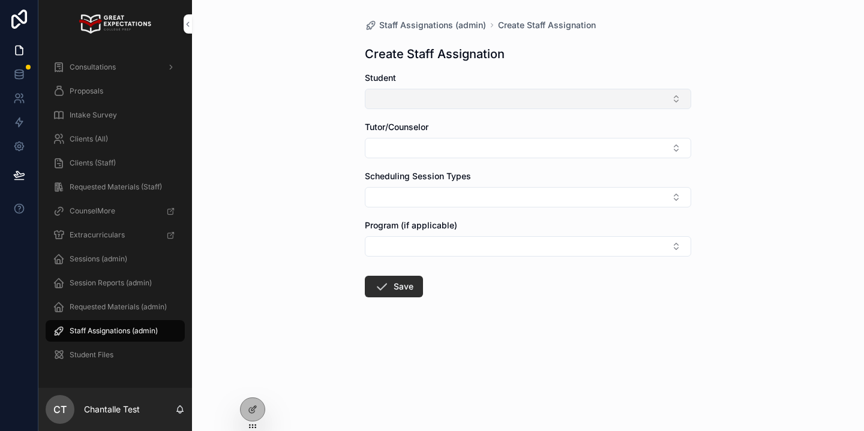
click at [530, 92] on button "Select Button" at bounding box center [528, 99] width 326 height 20
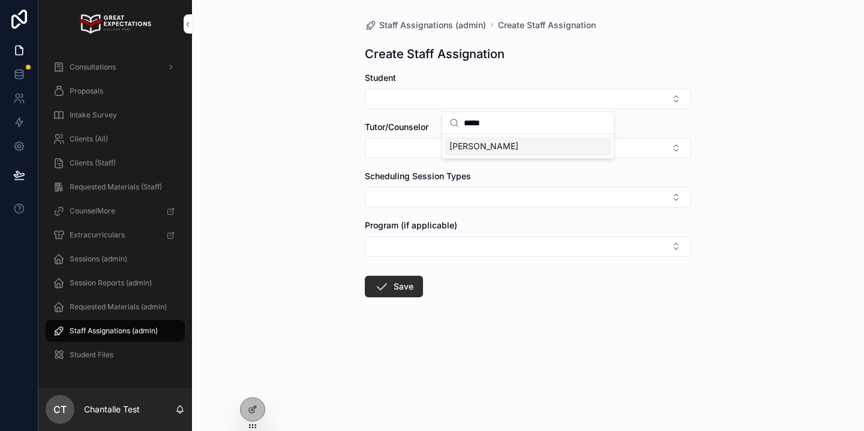
type input "*****"
drag, startPoint x: 528, startPoint y: 143, endPoint x: 521, endPoint y: 147, distance: 8.0
click at [528, 143] on div "[PERSON_NAME]" at bounding box center [528, 146] width 167 height 19
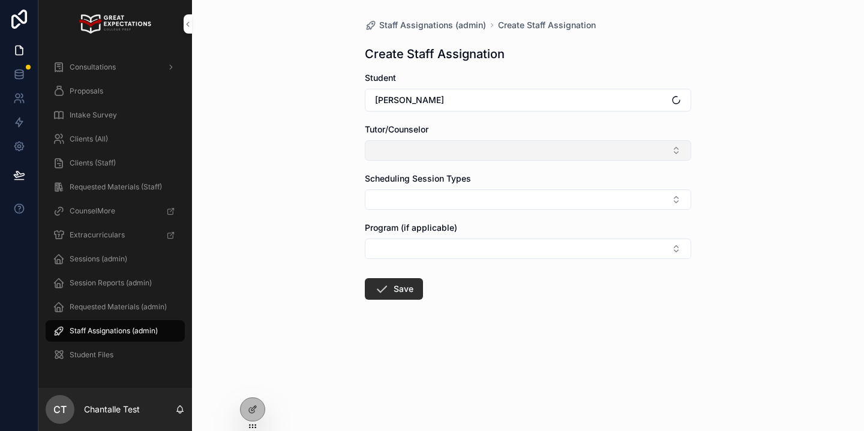
click at [505, 153] on button "Select Button" at bounding box center [528, 150] width 326 height 20
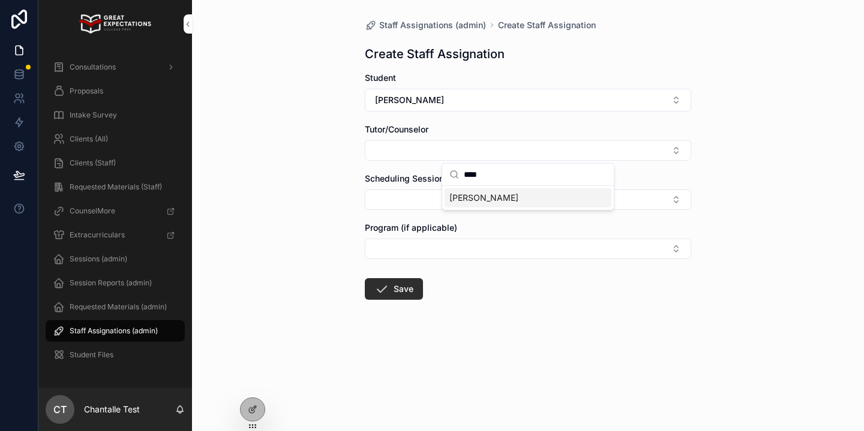
type input "****"
click at [499, 200] on span "Katie Charles" at bounding box center [483, 198] width 69 height 12
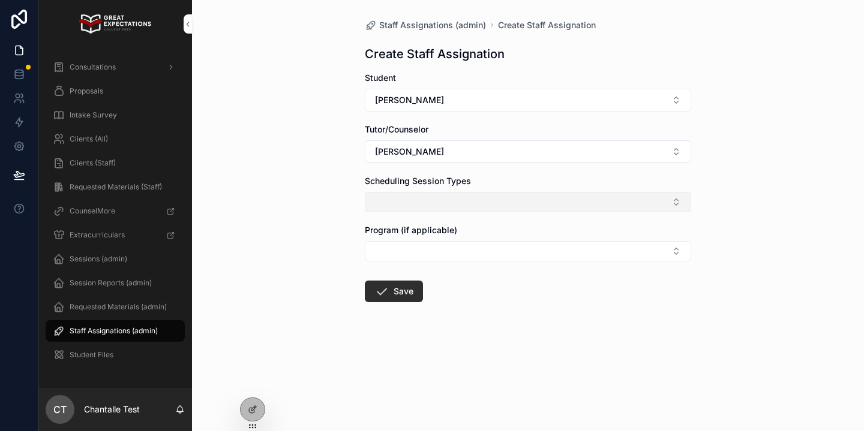
click at [498, 200] on button "Select Button" at bounding box center [528, 202] width 326 height 20
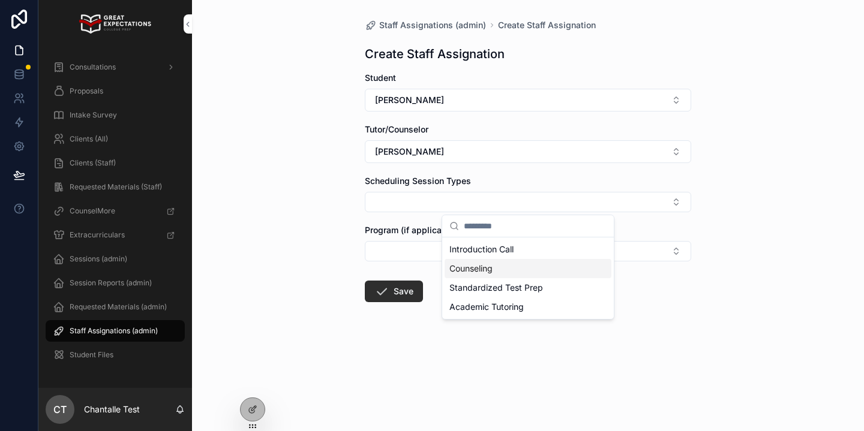
click at [500, 275] on div "Counseling" at bounding box center [528, 268] width 167 height 19
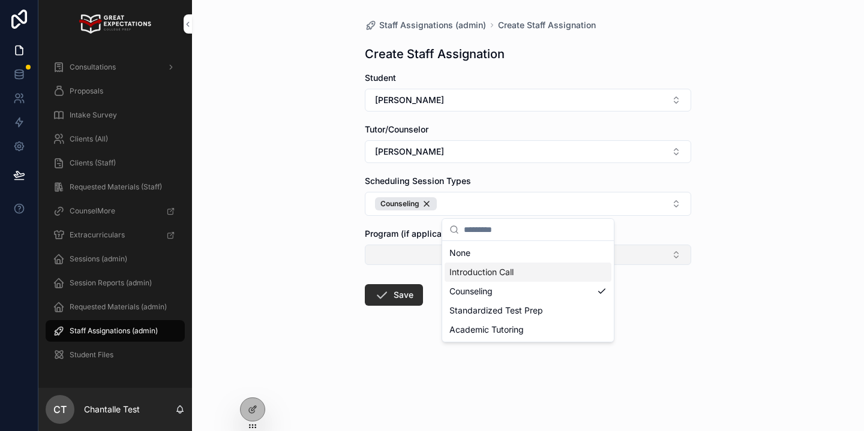
click at [404, 263] on button "Select Button" at bounding box center [528, 255] width 326 height 20
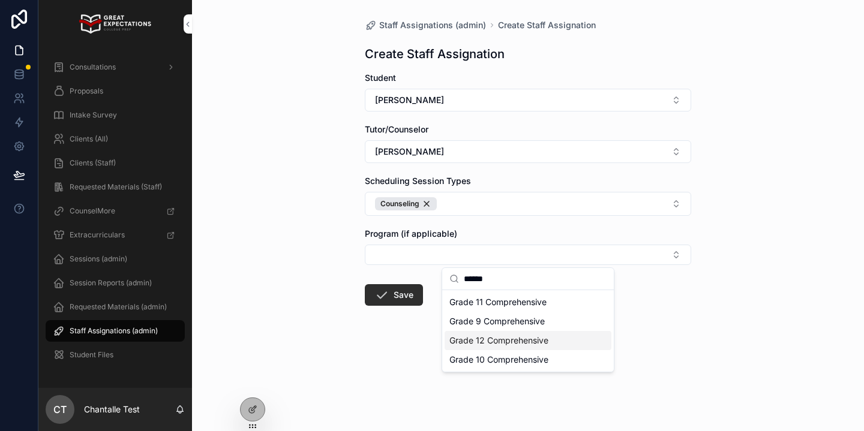
type input "******"
click at [511, 334] on div "Grade 12 Comprehensive" at bounding box center [528, 340] width 167 height 19
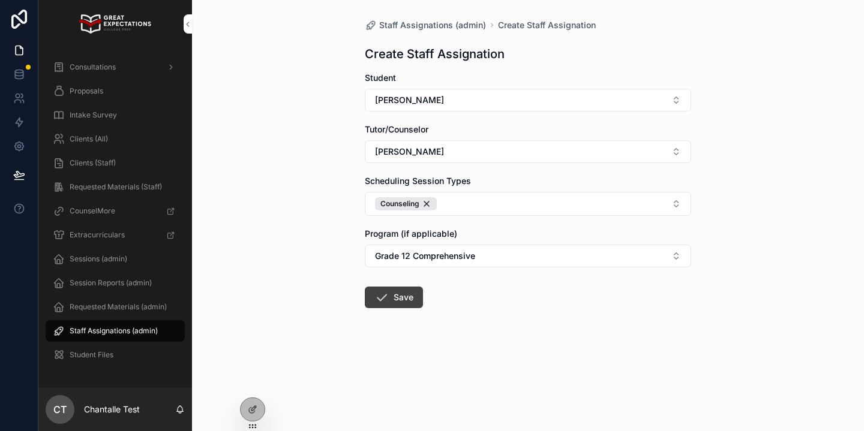
click at [390, 298] on button "Save" at bounding box center [394, 298] width 58 height 22
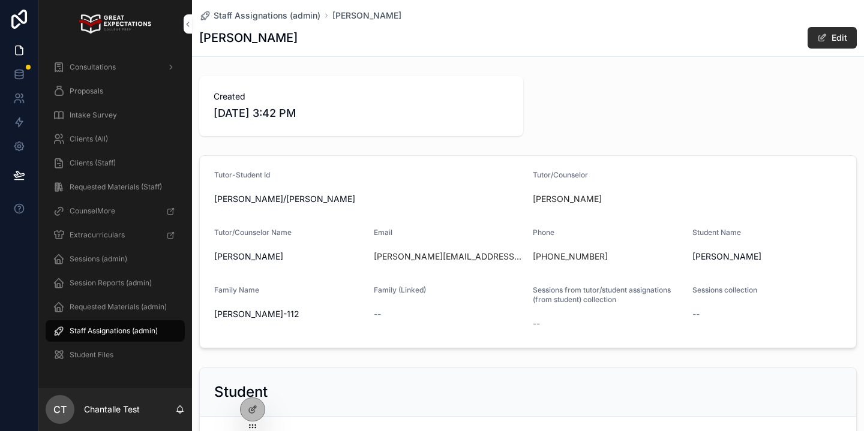
click at [128, 146] on div "Clients (All)" at bounding box center [115, 139] width 125 height 19
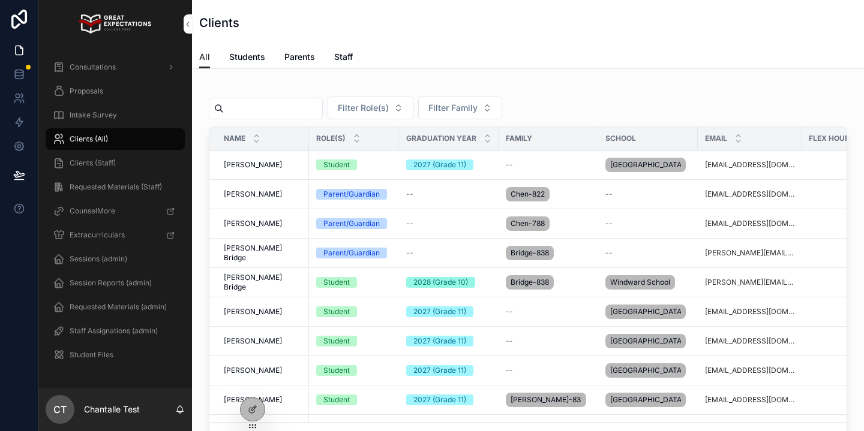
click at [252, 104] on input "scrollable content" at bounding box center [273, 108] width 98 height 17
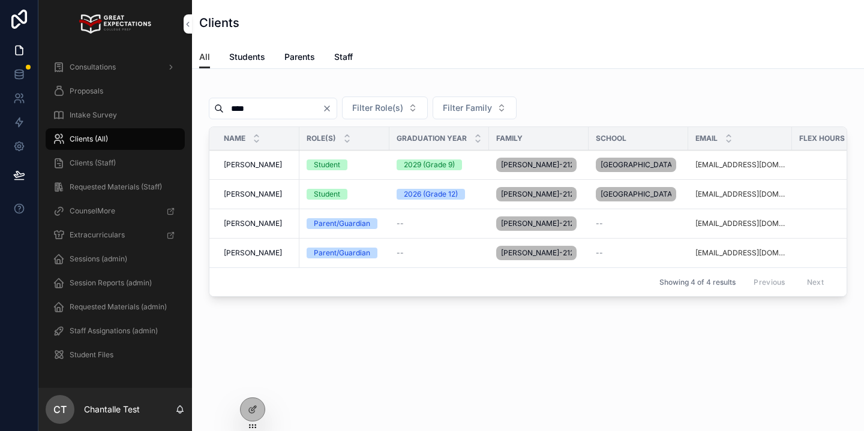
scroll to position [0, 289]
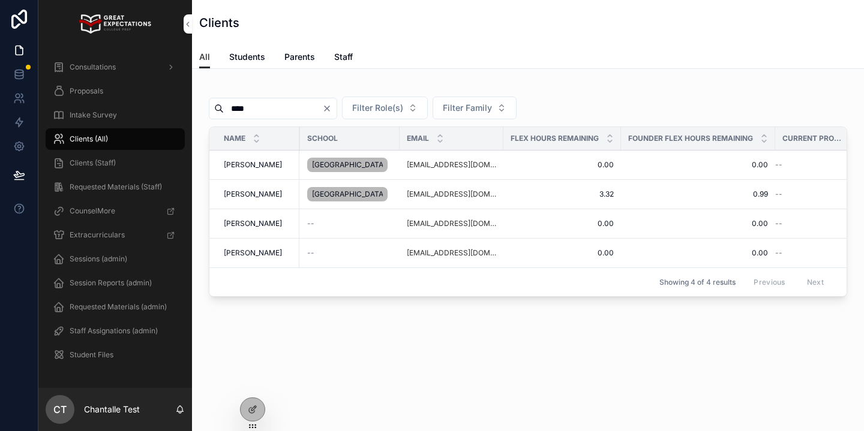
type input "****"
click at [266, 199] on span "Sloane Weinstein" at bounding box center [253, 195] width 58 height 10
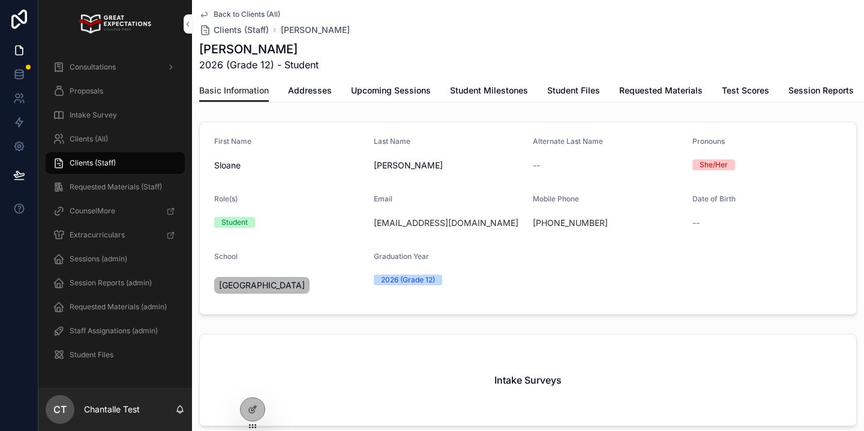
click at [359, 94] on span "Upcoming Sessions" at bounding box center [391, 91] width 80 height 12
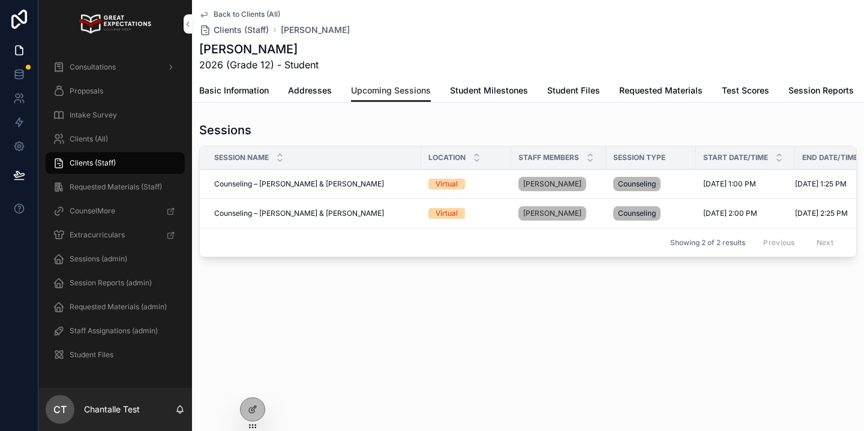
click at [798, 92] on span "Session Reports" at bounding box center [820, 91] width 65 height 12
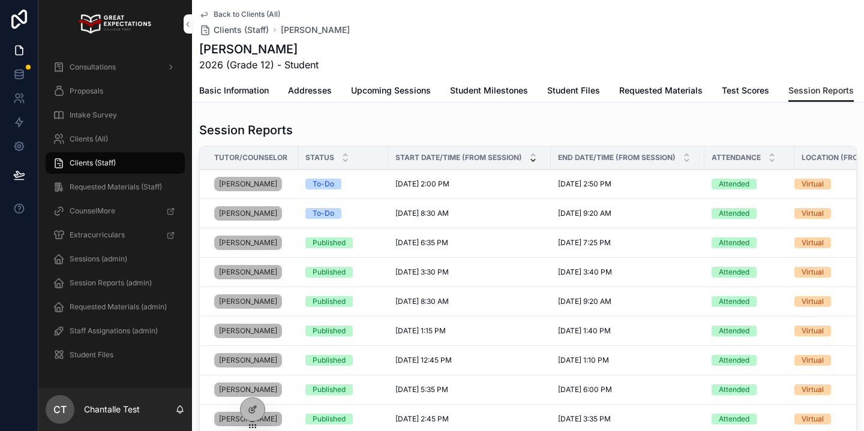
click at [255, 87] on span "Basic Information" at bounding box center [234, 91] width 70 height 12
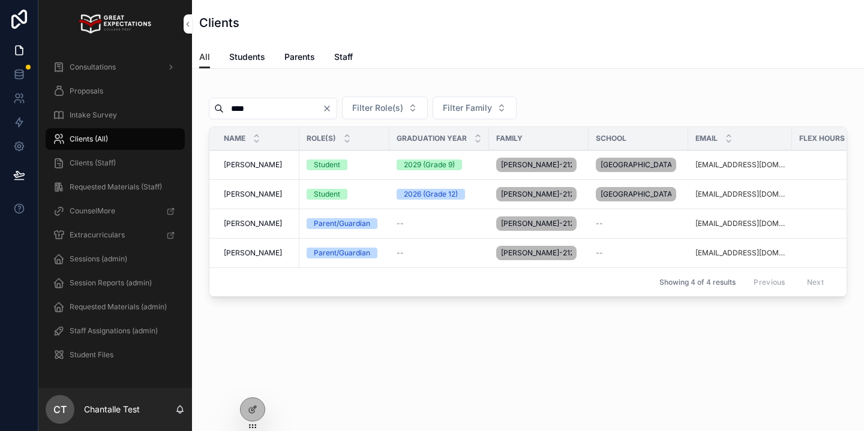
scroll to position [0, 289]
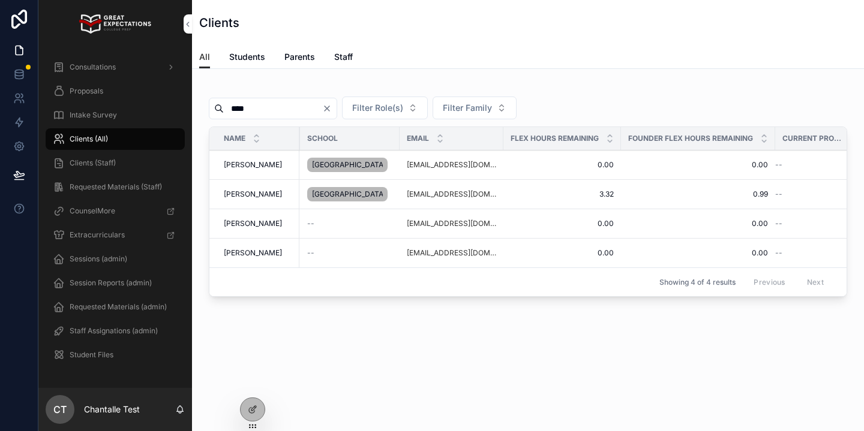
click at [270, 106] on input "****" at bounding box center [273, 108] width 98 height 17
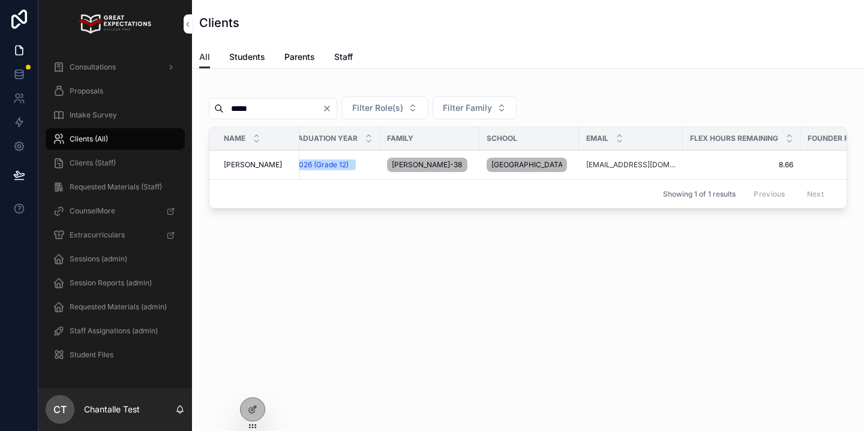
scroll to position [0, 289]
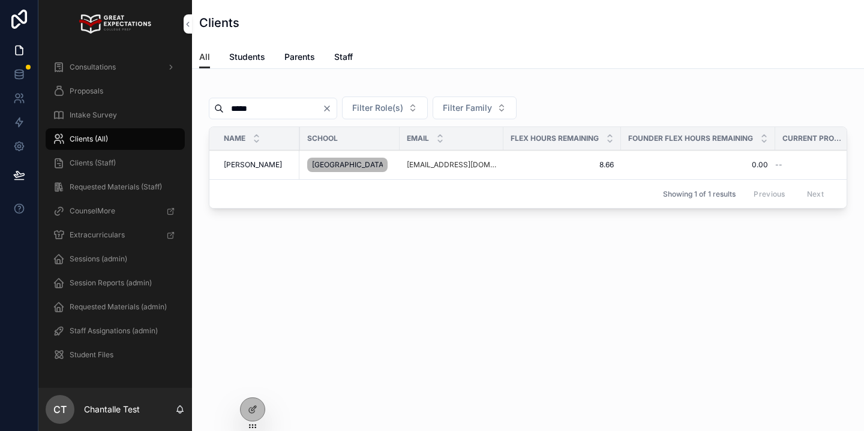
type input "*****"
click at [322, 110] on input "*****" at bounding box center [273, 108] width 98 height 17
click at [332, 109] on icon "Clear" at bounding box center [327, 109] width 10 height 10
